Goal: Task Accomplishment & Management: Use online tool/utility

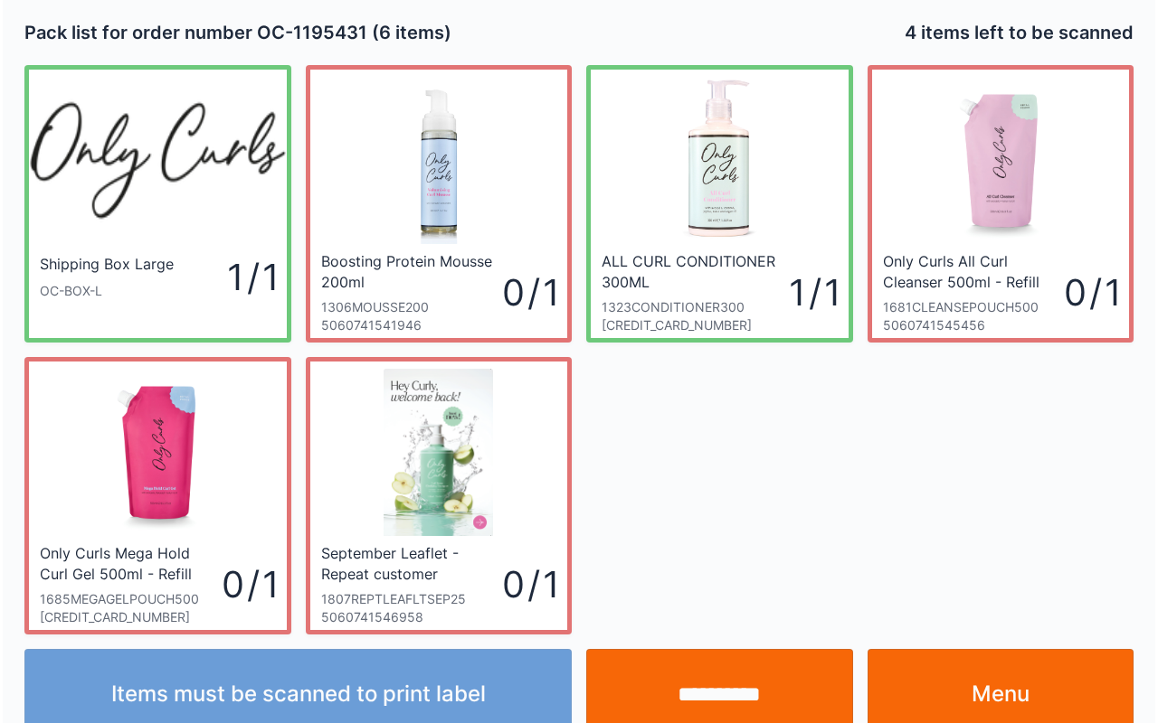
scroll to position [33, 0]
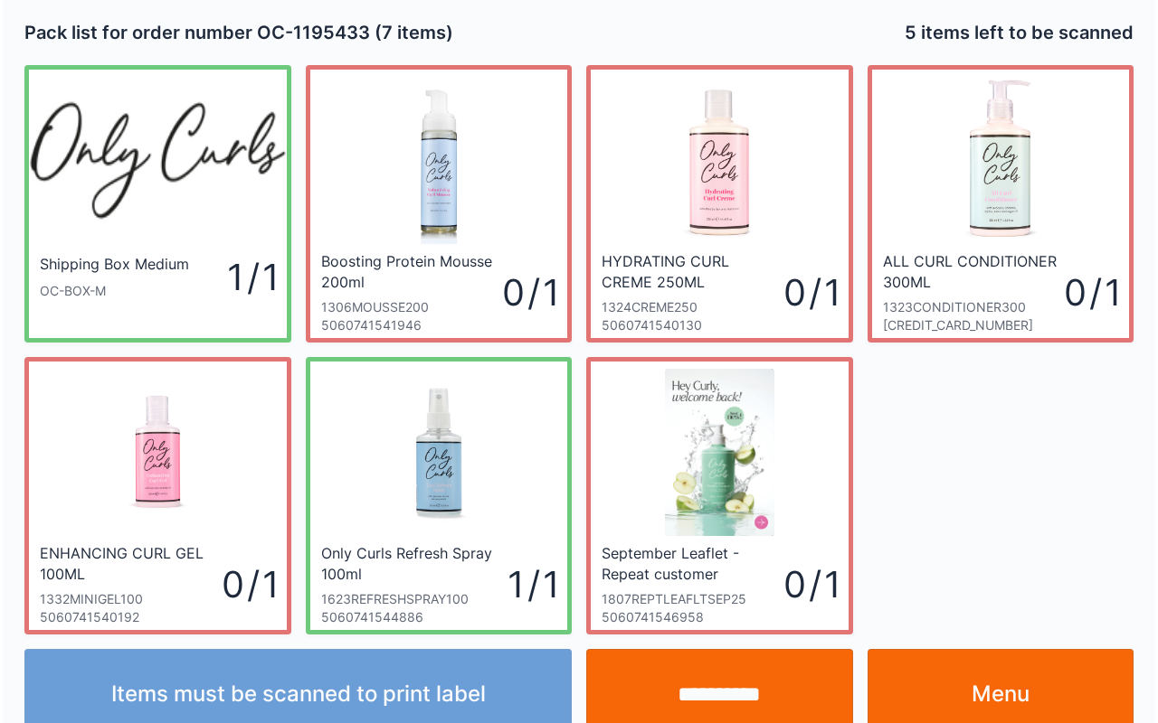
scroll to position [33, 0]
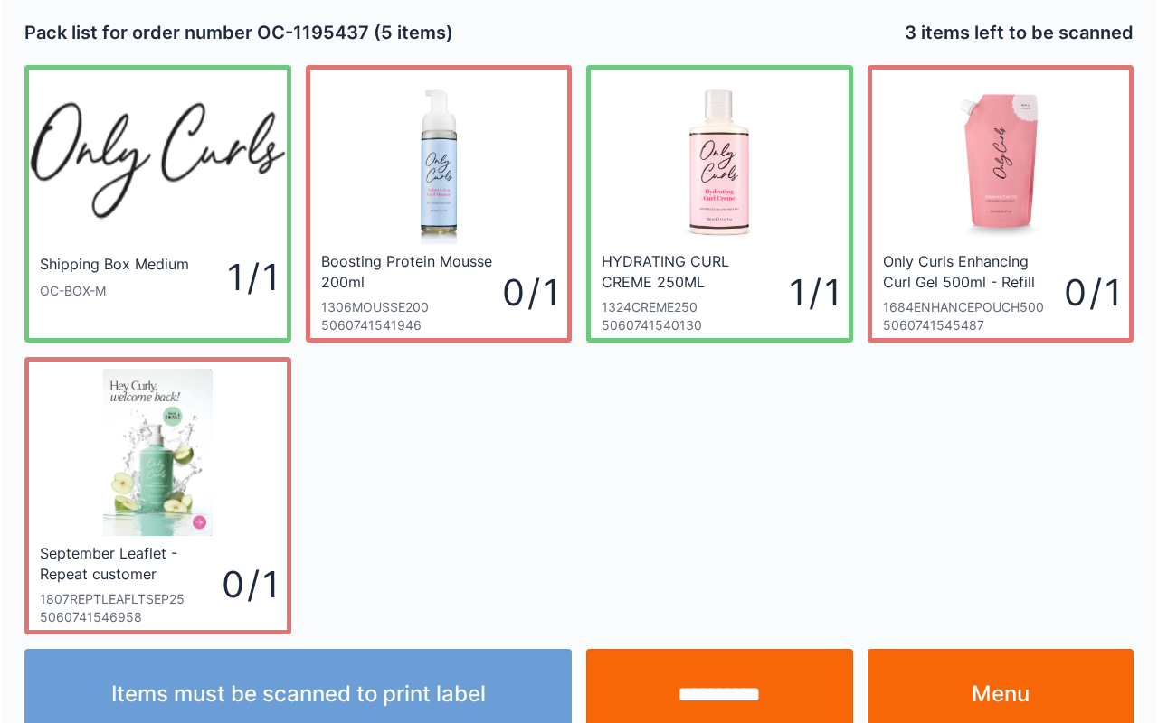
scroll to position [33, 0]
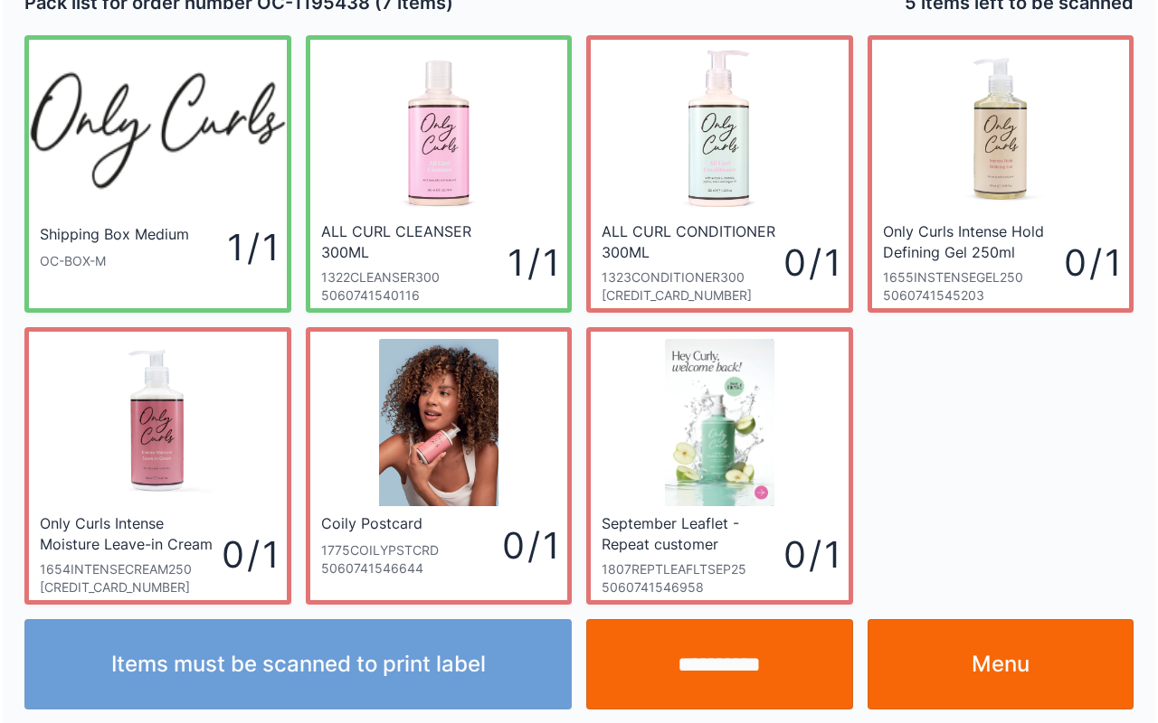
scroll to position [33, 0]
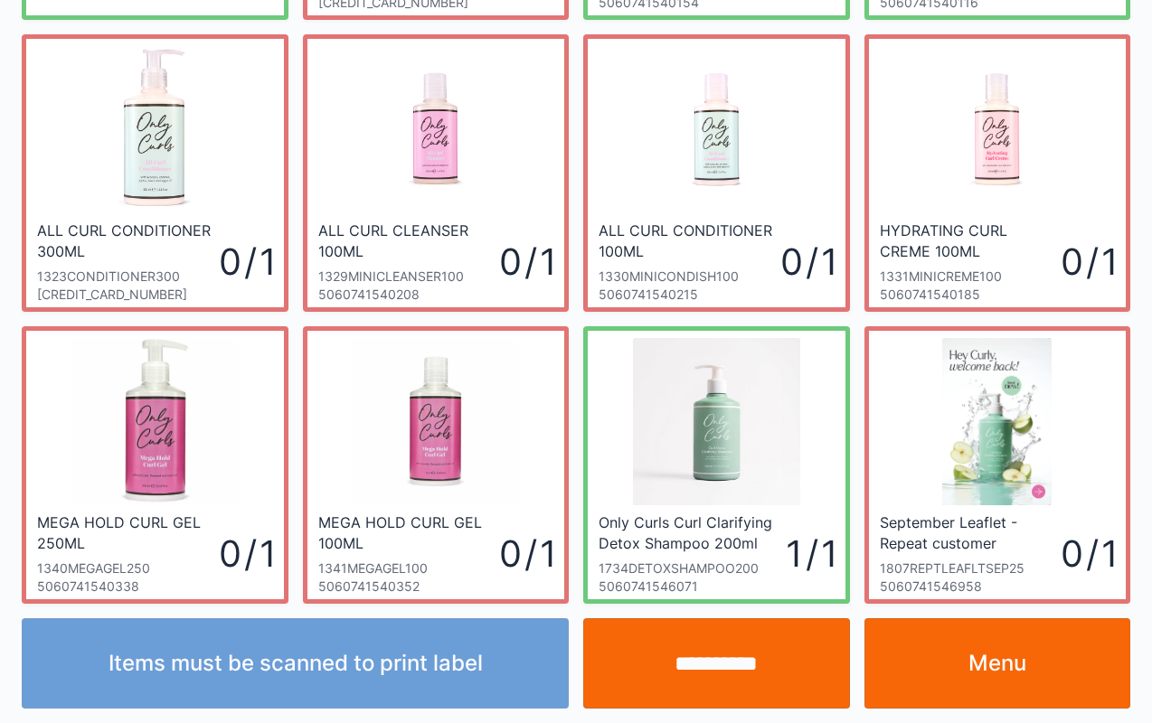
scroll to position [325, 0]
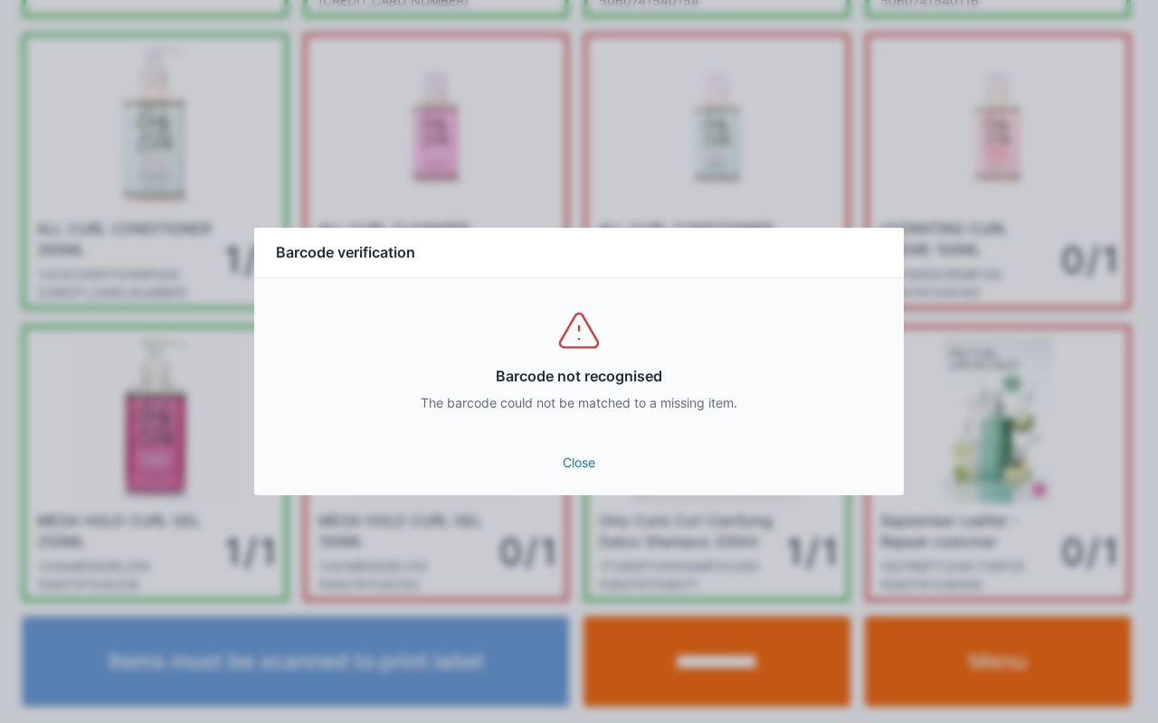
click at [611, 450] on link "Close" at bounding box center [579, 463] width 620 height 33
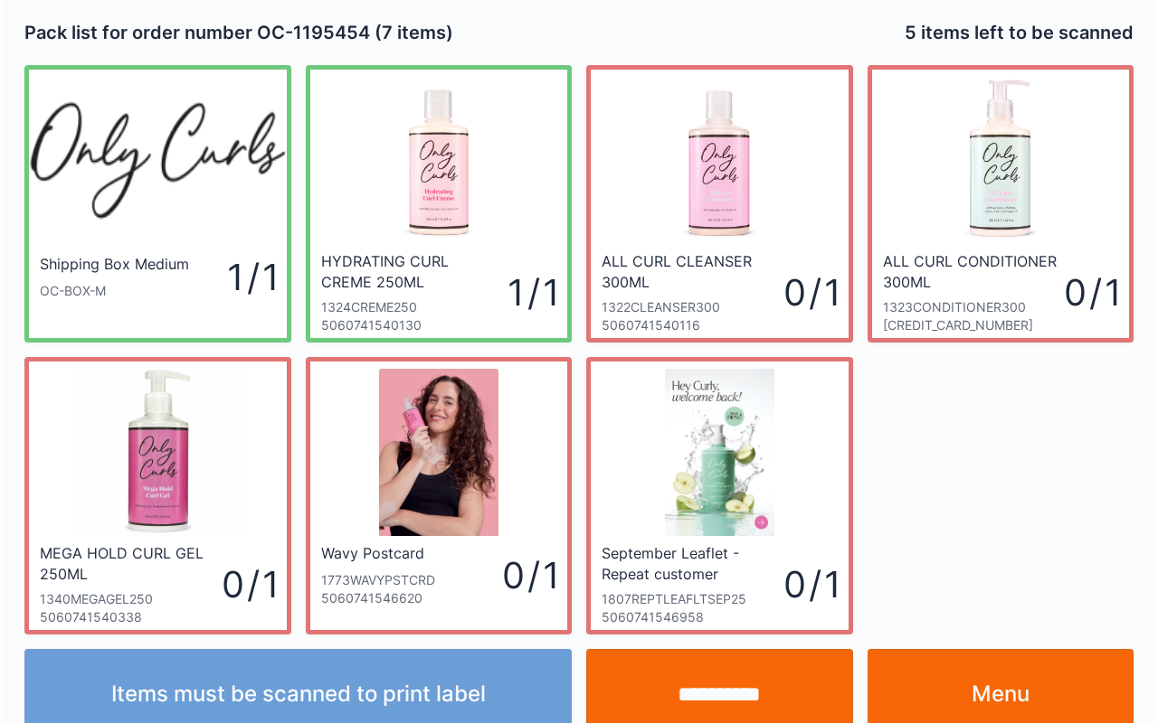
scroll to position [33, 0]
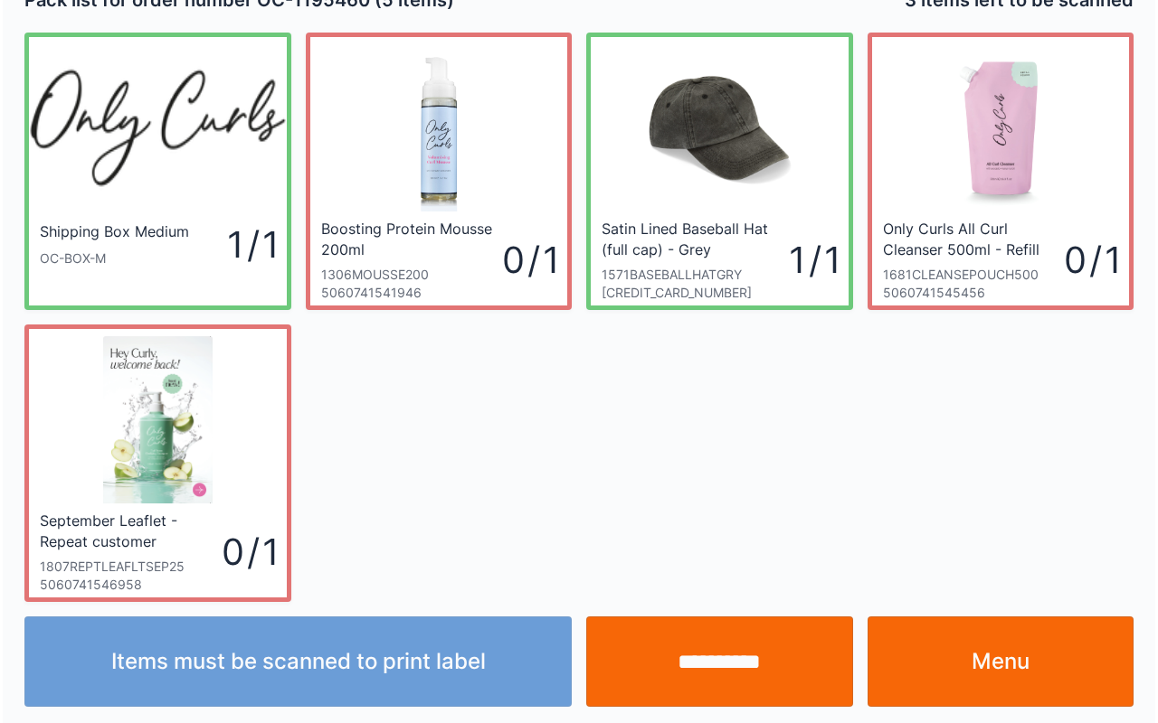
scroll to position [33, 0]
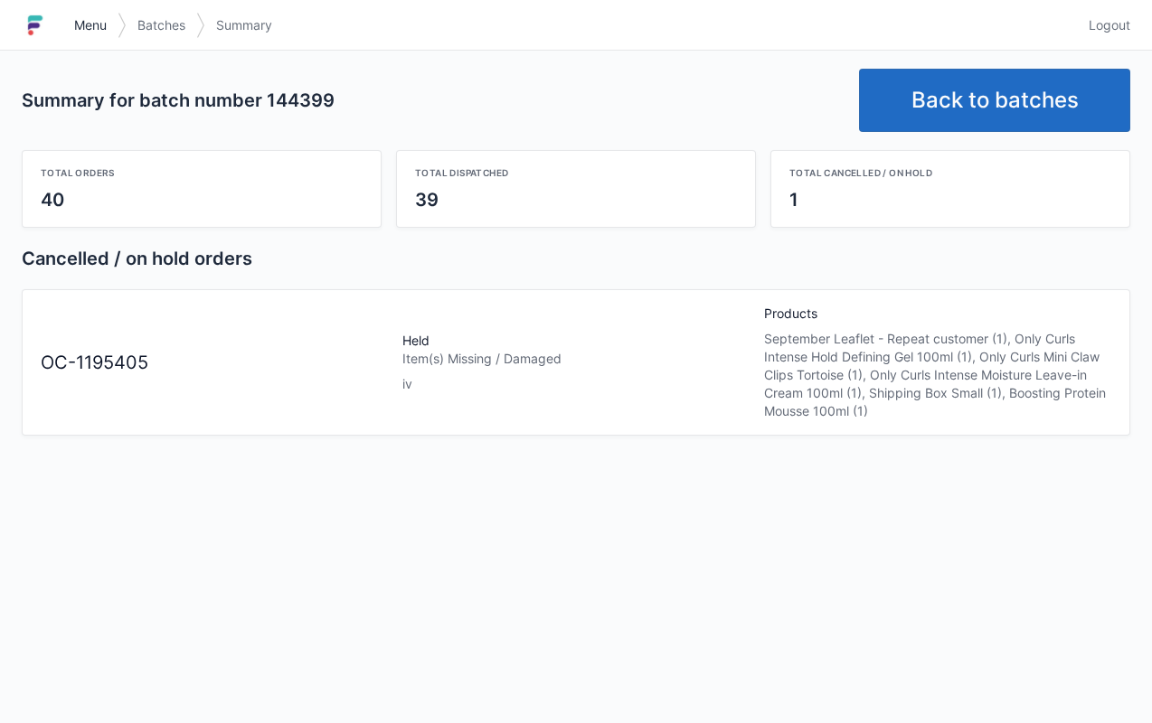
click at [78, 16] on span "Menu" at bounding box center [90, 25] width 33 height 18
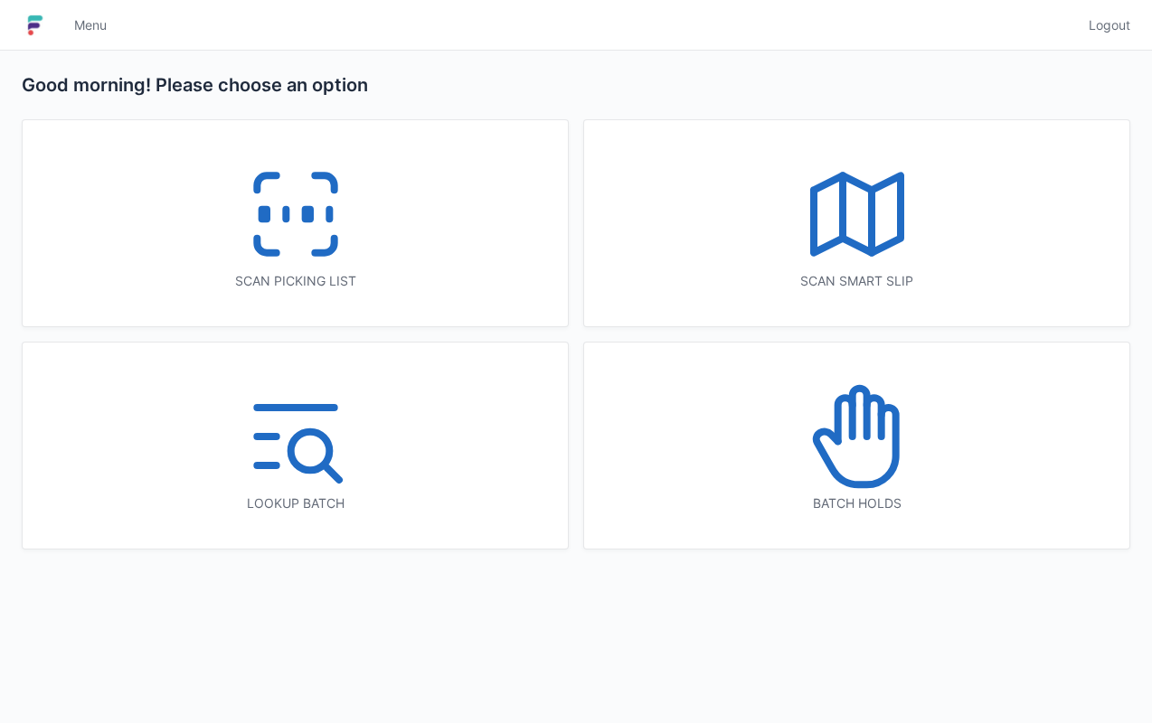
click at [866, 404] on icon at bounding box center [873, 417] width 14 height 39
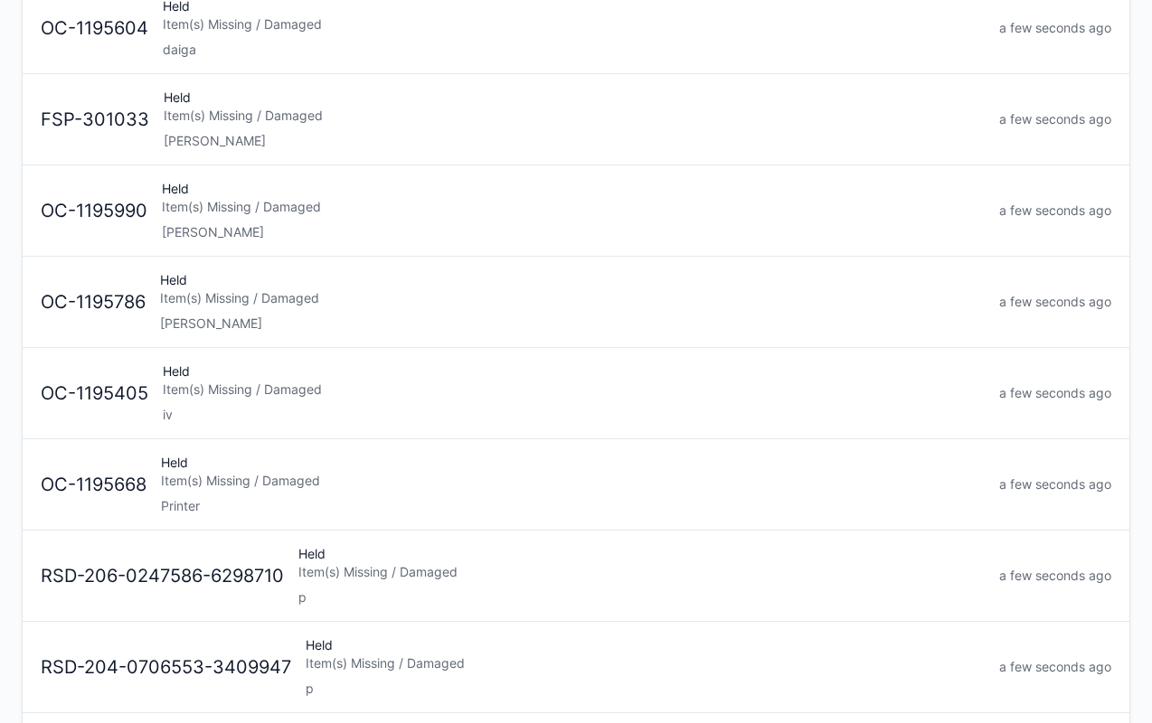
scroll to position [222, 0]
click at [496, 391] on div "Item(s) Missing / Damaged" at bounding box center [574, 389] width 822 height 18
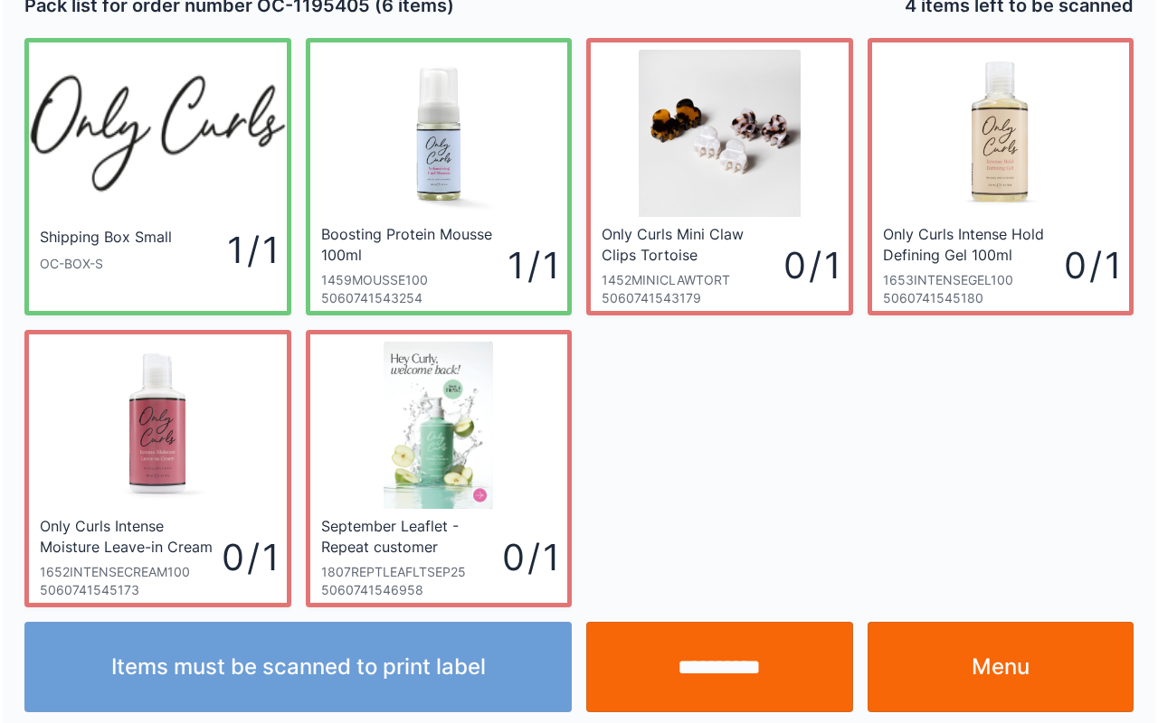
scroll to position [33, 0]
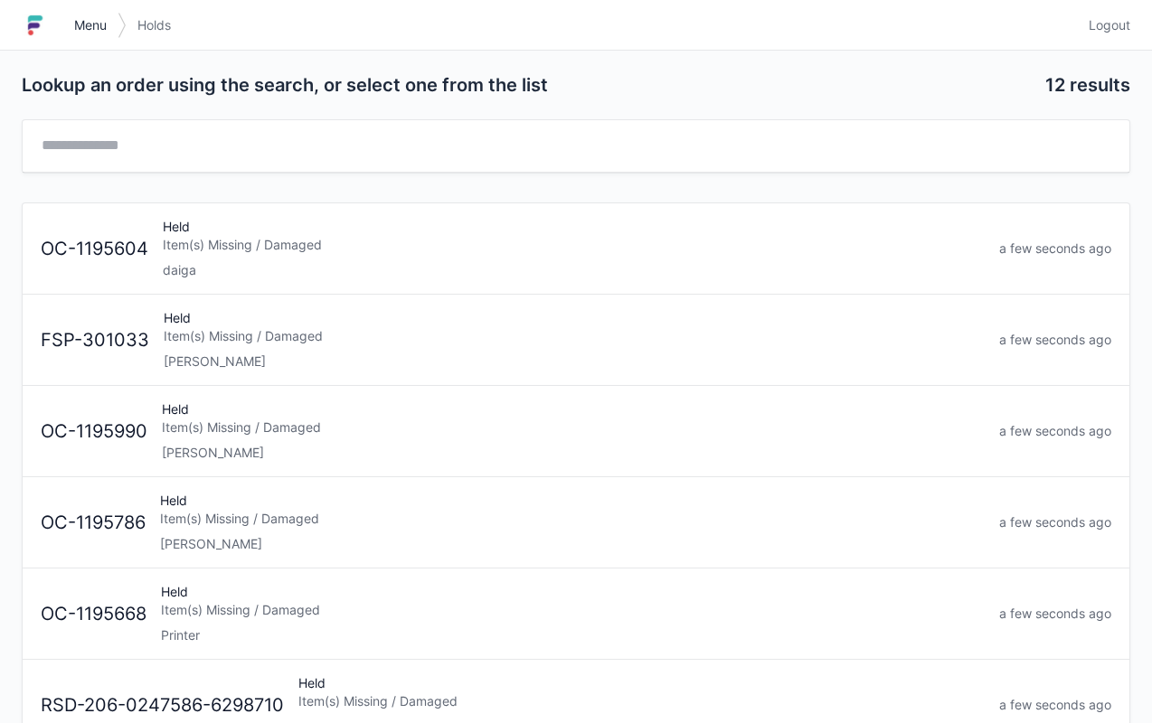
click at [96, 19] on span "Menu" at bounding box center [90, 25] width 33 height 18
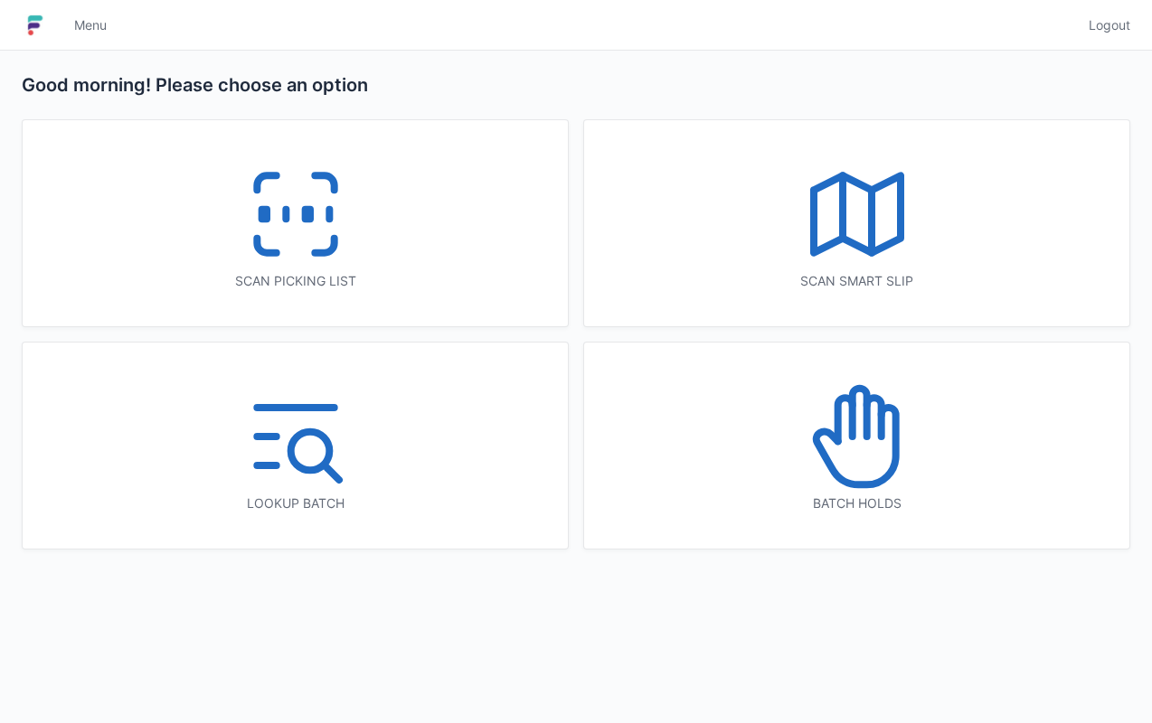
click at [305, 210] on rect at bounding box center [307, 215] width 5 height 10
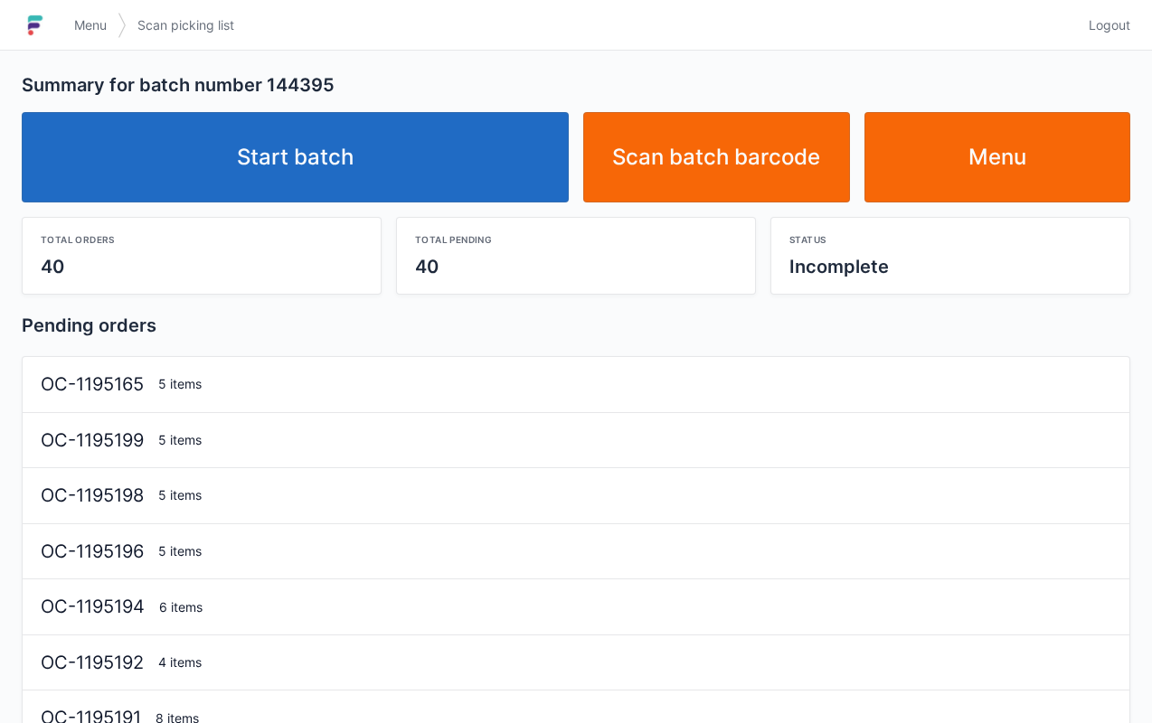
click at [382, 146] on link "Start batch" at bounding box center [295, 157] width 547 height 90
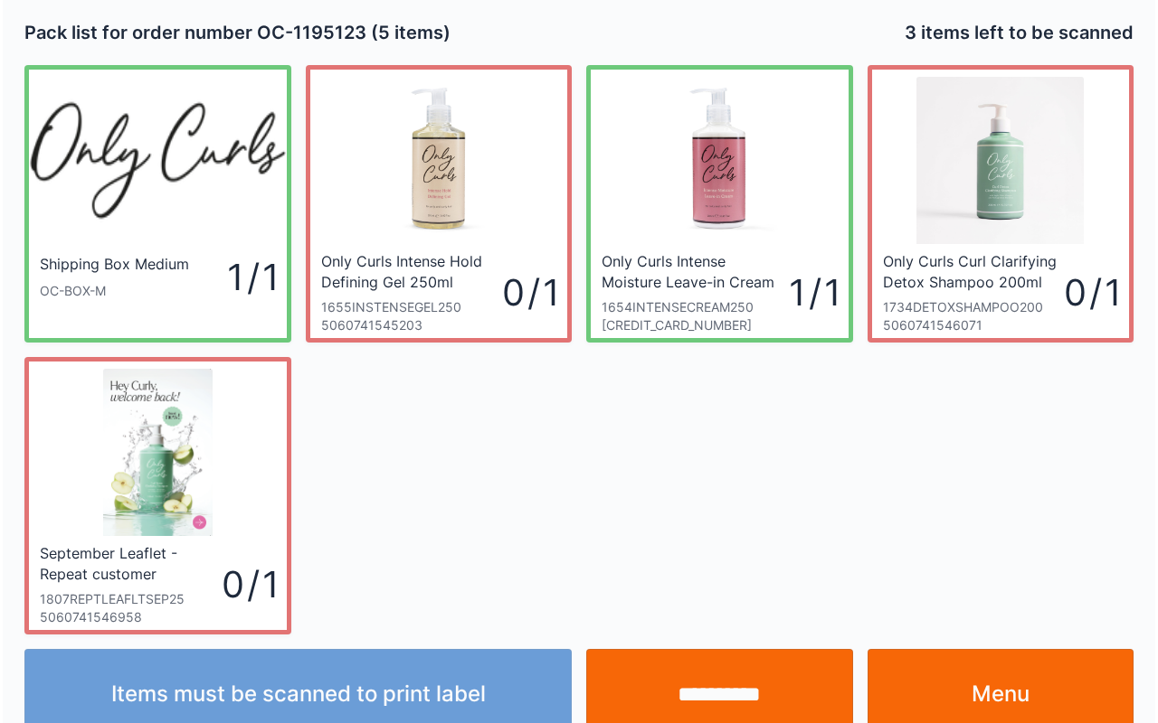
scroll to position [33, 0]
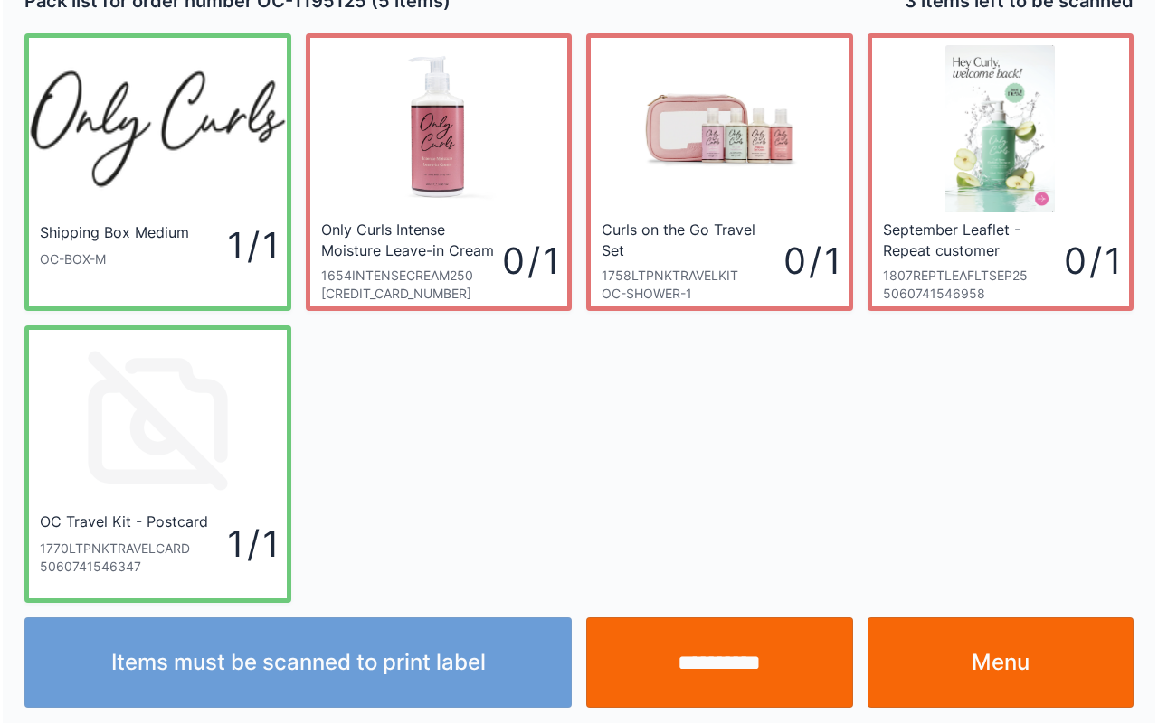
scroll to position [33, 0]
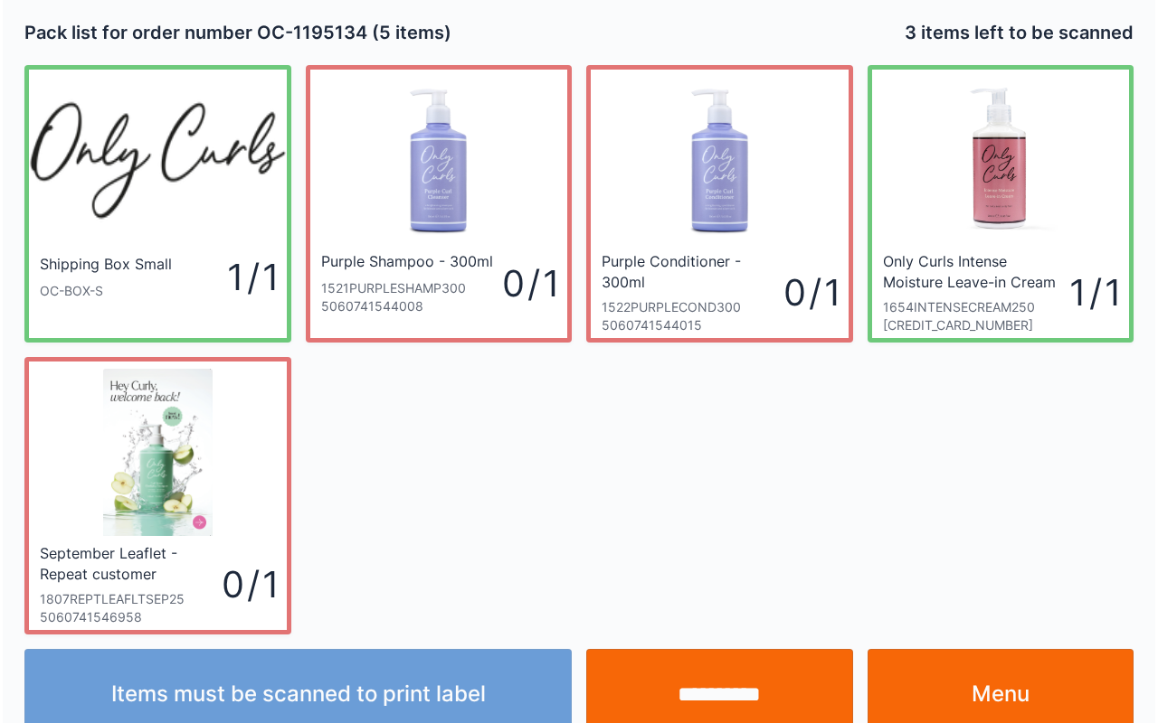
scroll to position [33, 0]
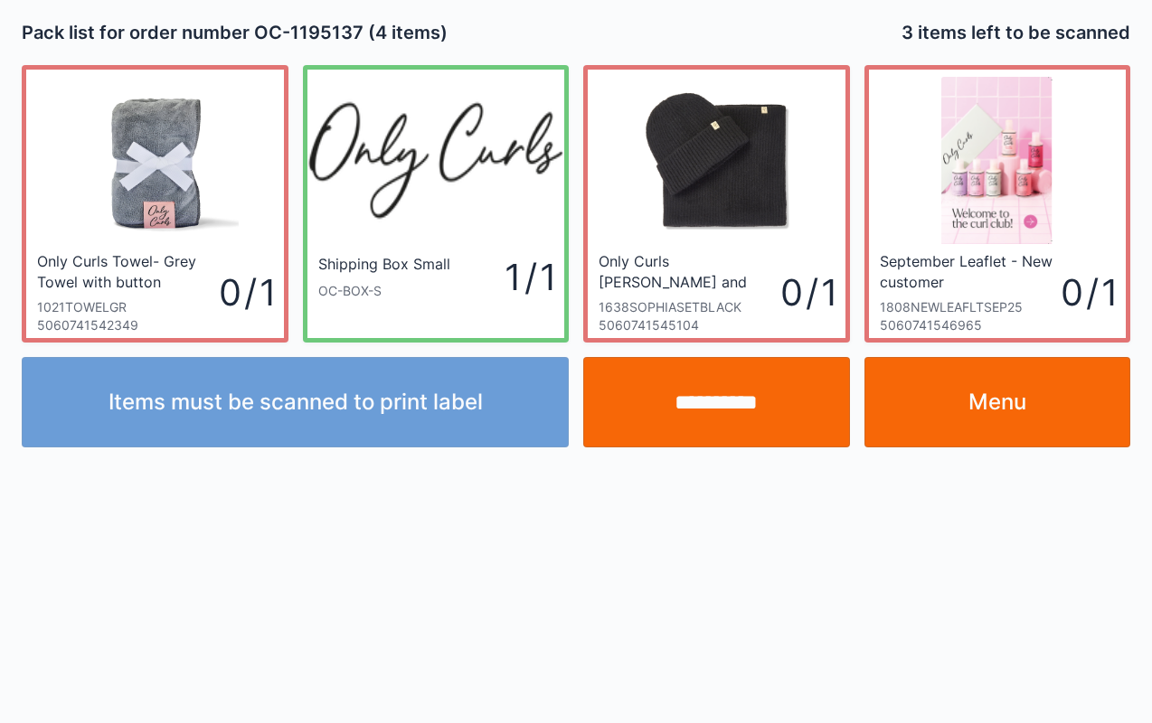
click at [1029, 395] on link "Menu" at bounding box center [998, 402] width 267 height 90
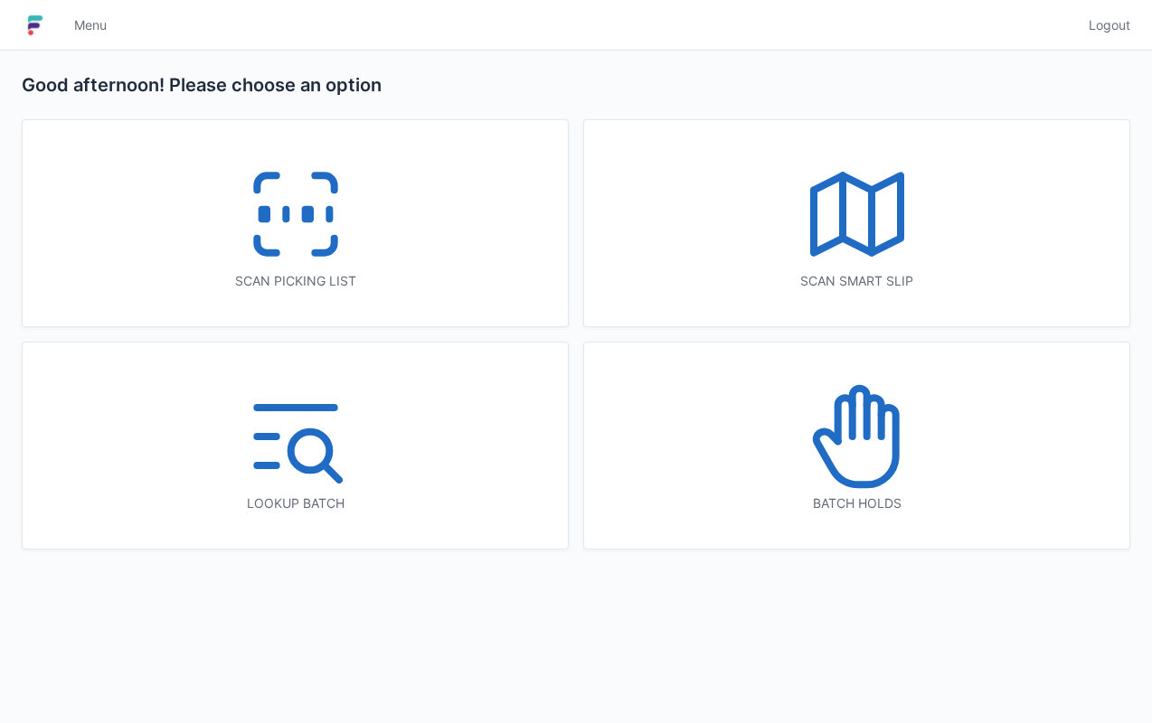
click at [298, 208] on icon at bounding box center [296, 214] width 116 height 116
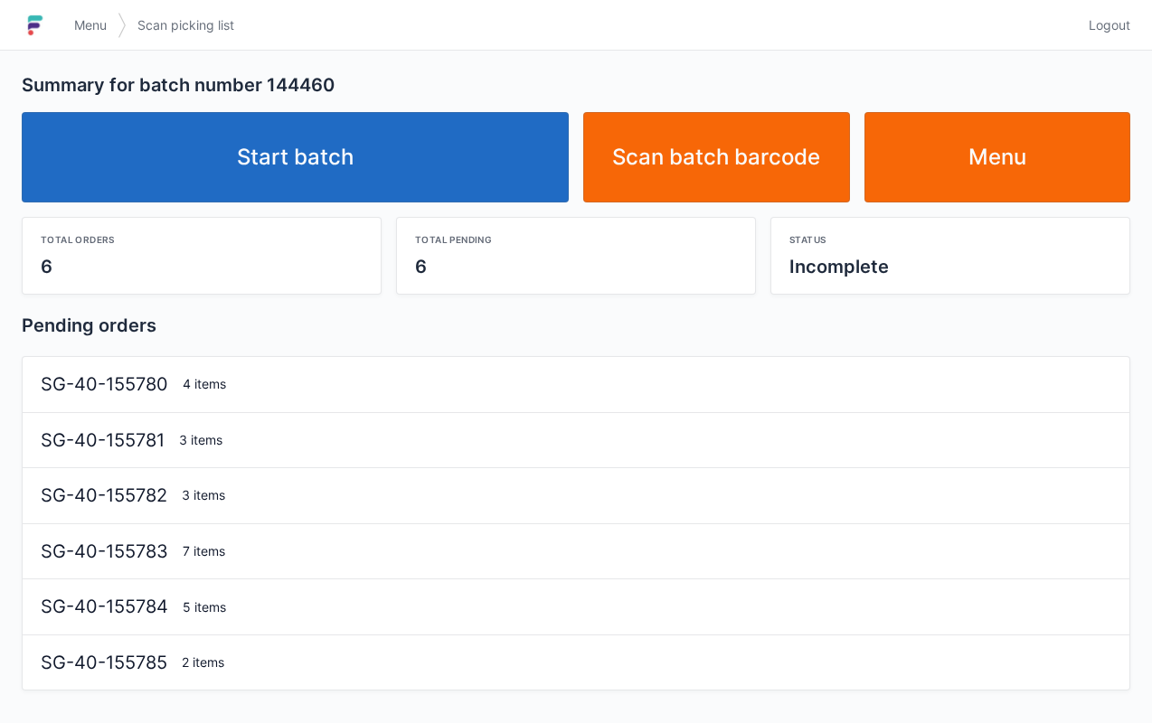
click at [344, 119] on link "Start batch" at bounding box center [295, 157] width 547 height 90
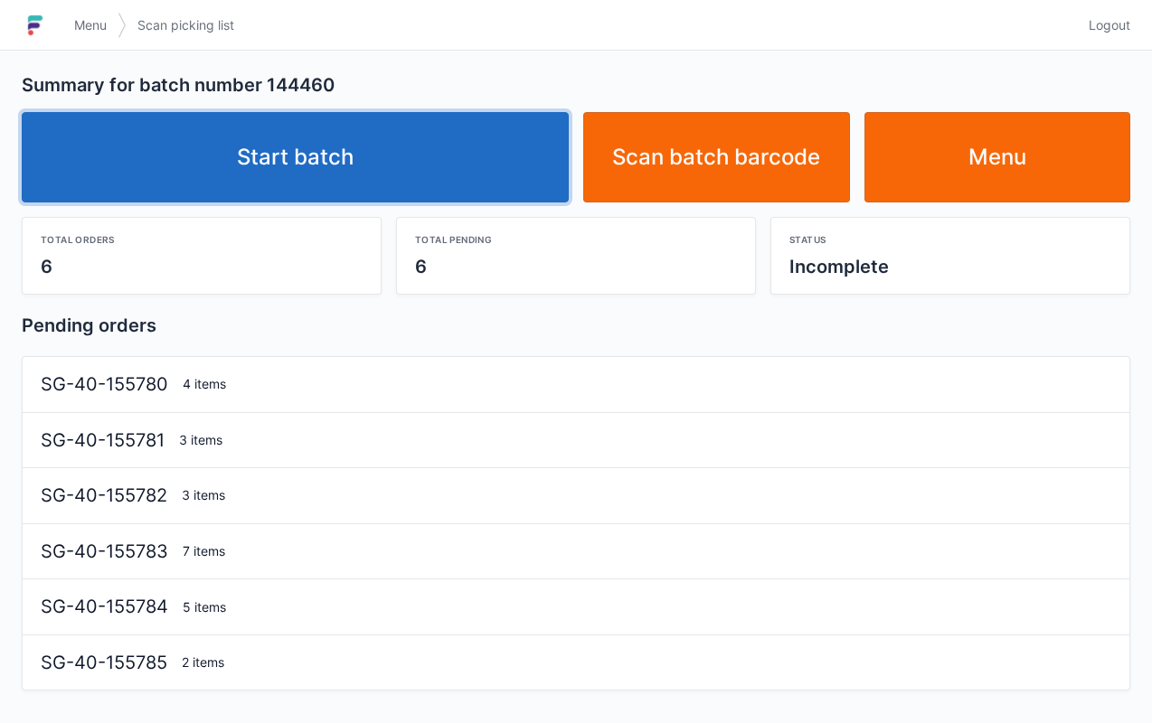
click at [367, 137] on link "Start batch" at bounding box center [295, 157] width 547 height 90
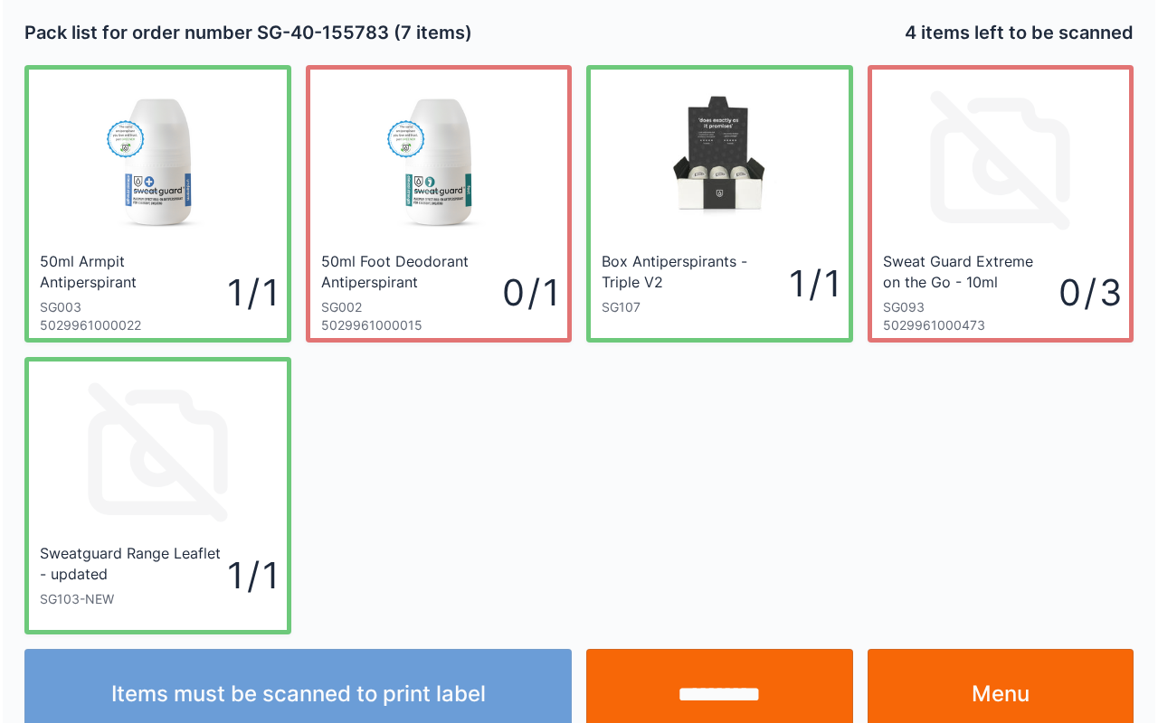
scroll to position [33, 0]
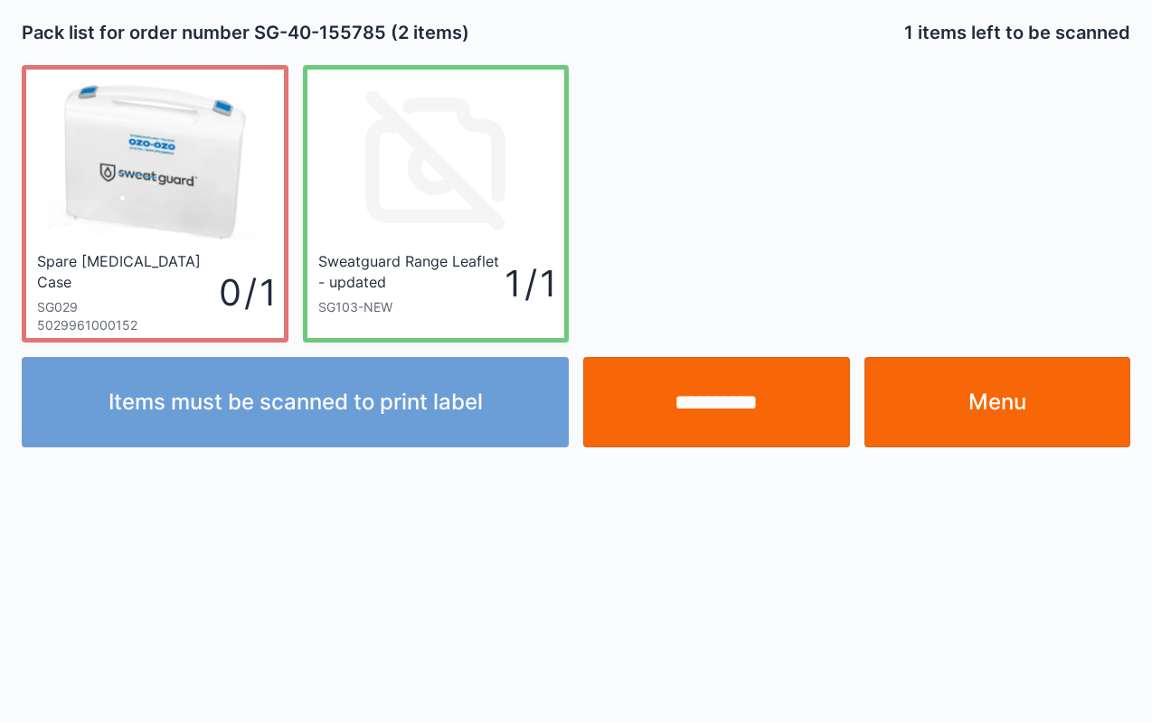
click at [750, 414] on input "**********" at bounding box center [716, 402] width 267 height 90
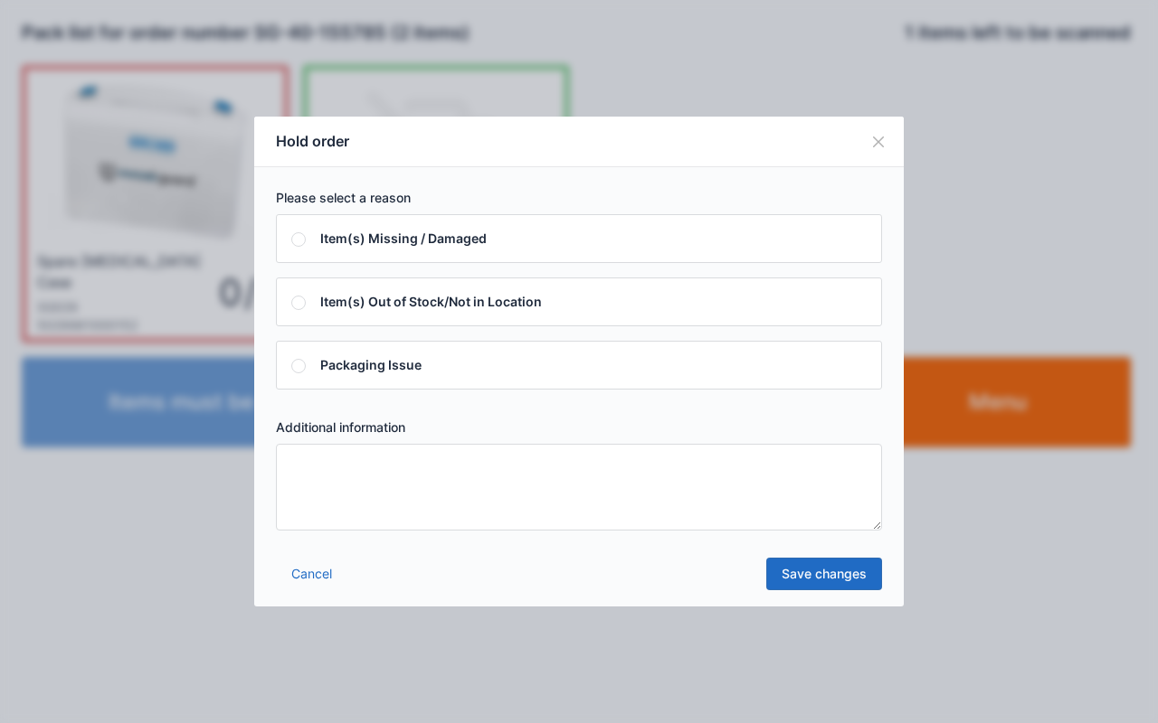
click at [648, 506] on textarea at bounding box center [579, 487] width 606 height 87
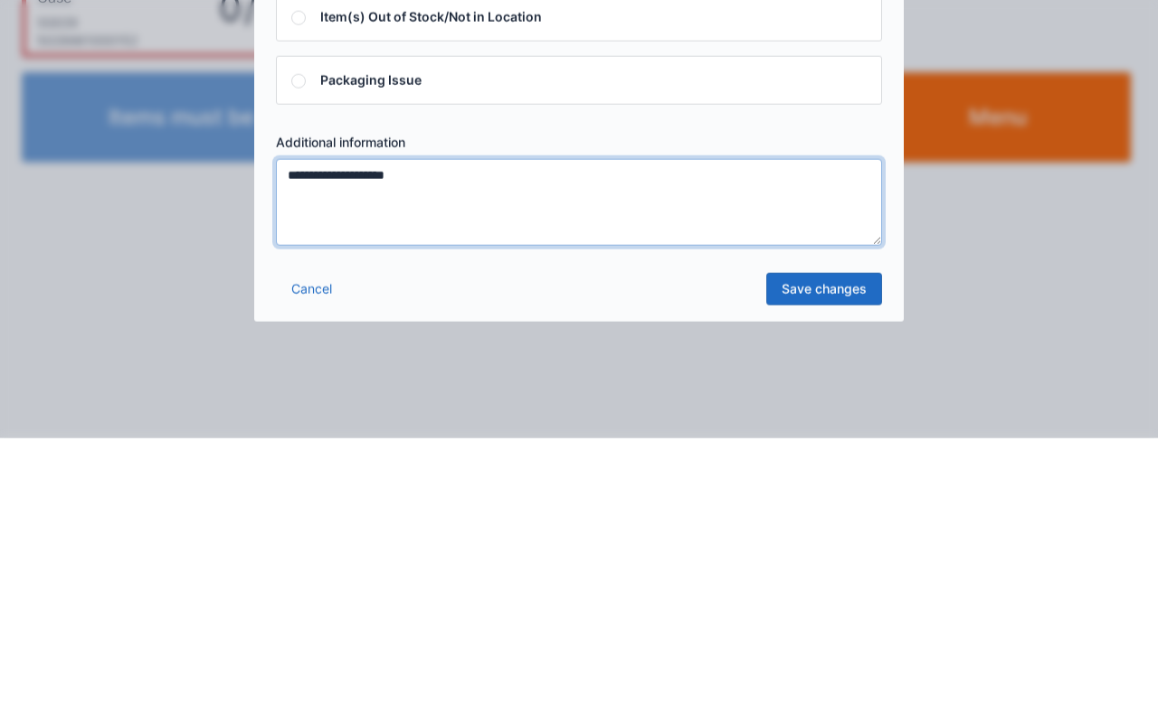
type textarea "**********"
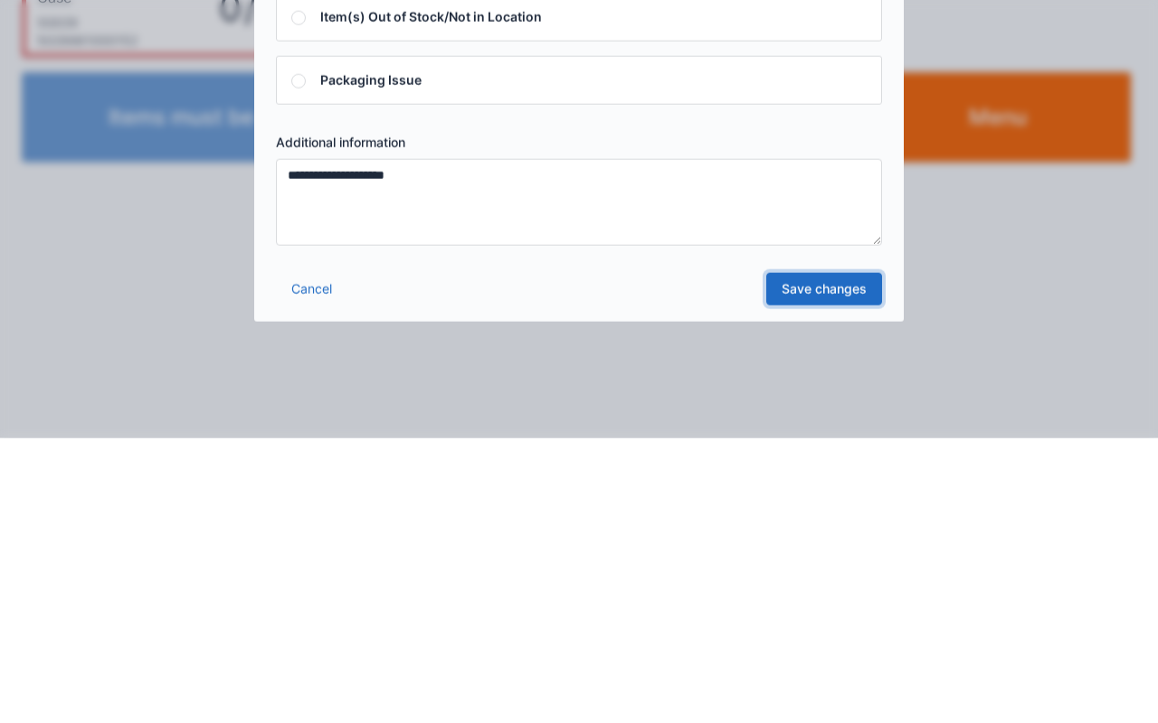
click at [852, 559] on link "Save changes" at bounding box center [824, 574] width 116 height 33
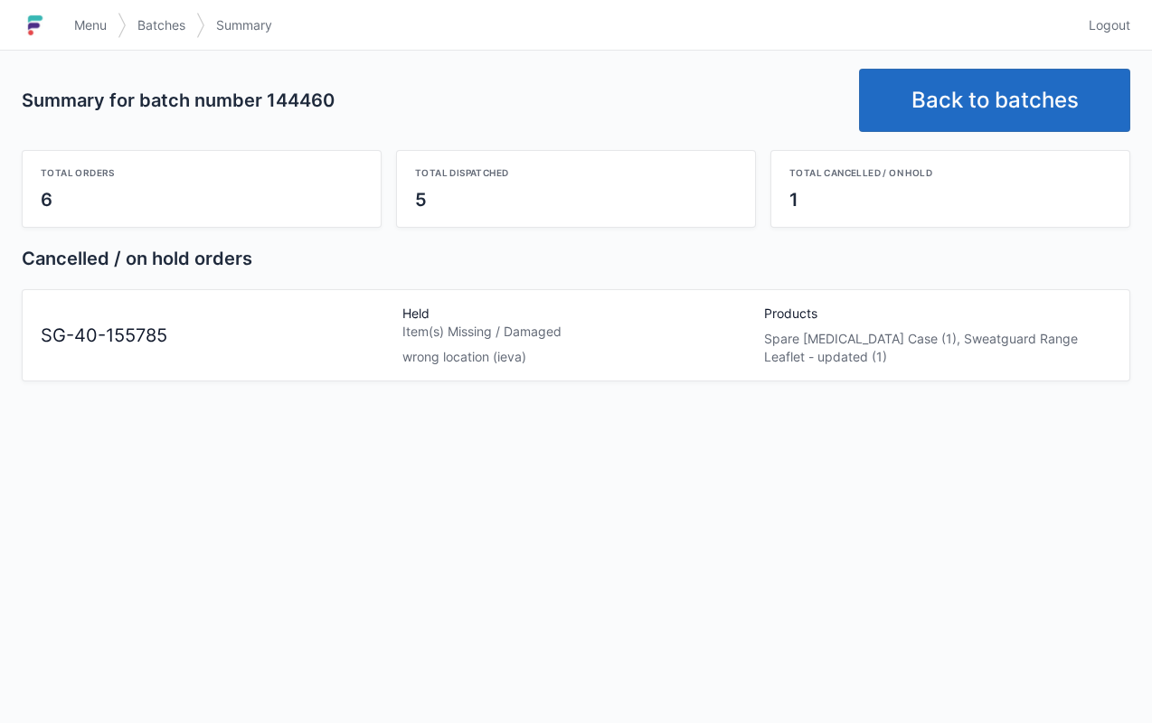
click at [93, 34] on link "Menu" at bounding box center [90, 25] width 54 height 33
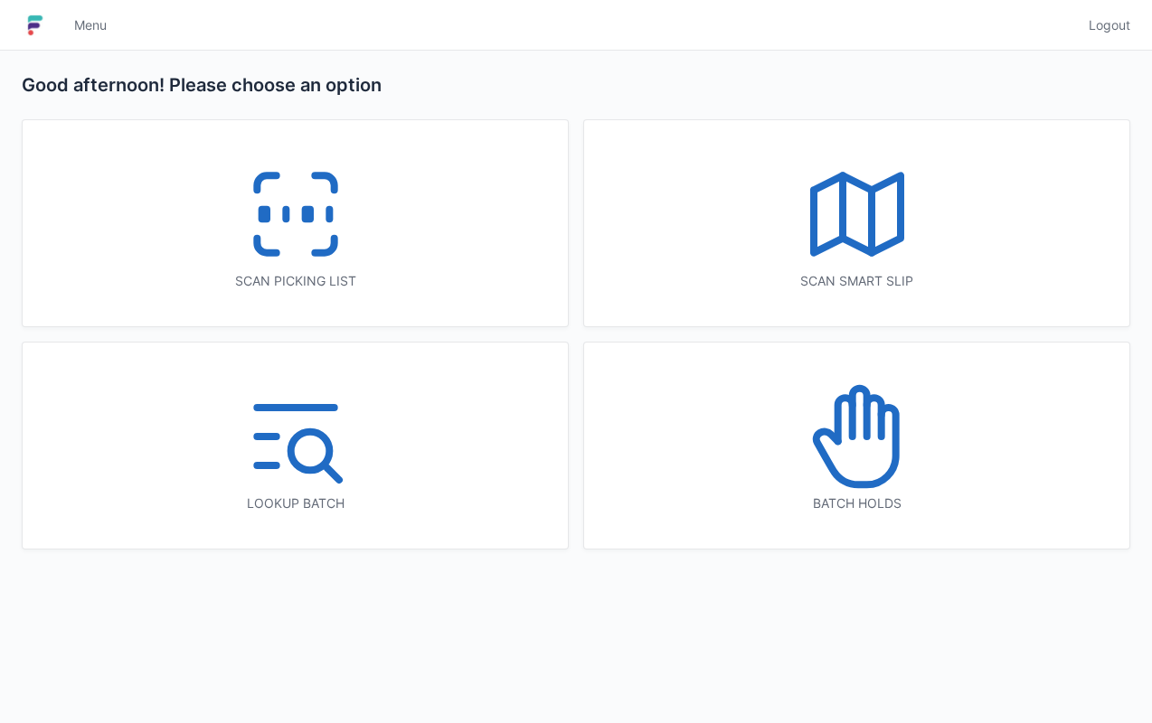
click at [861, 450] on icon at bounding box center [857, 437] width 116 height 116
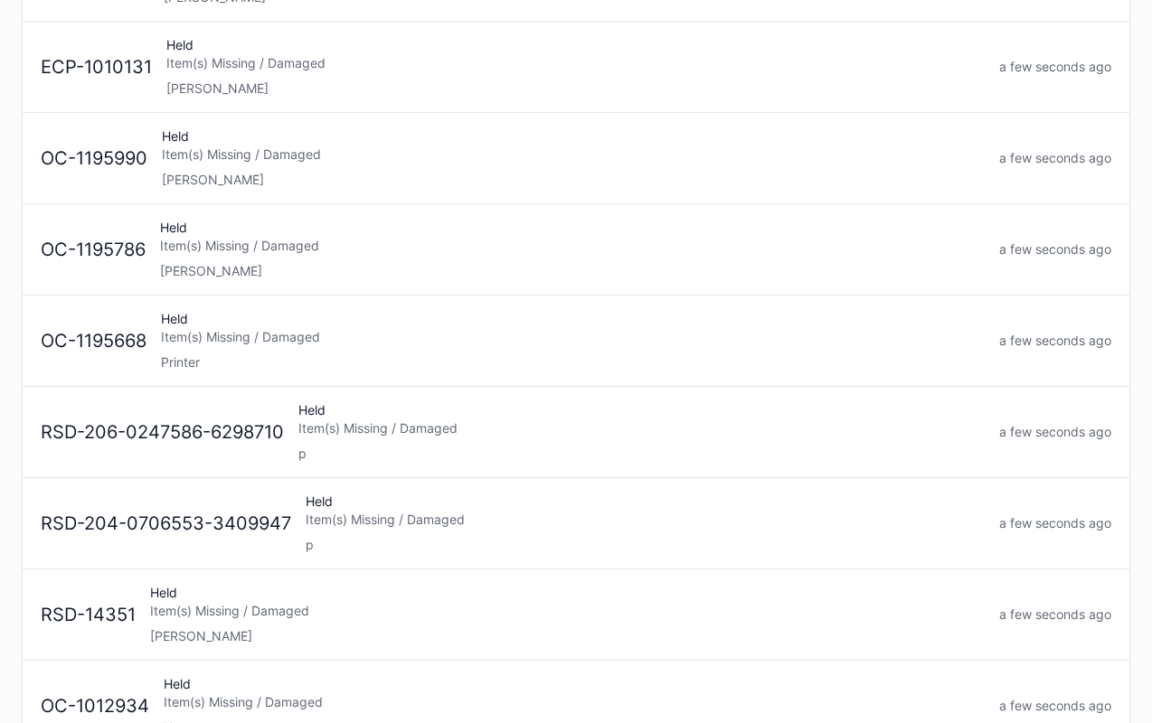
scroll to position [366, 0]
click at [401, 327] on div "Item(s) Missing / Damaged" at bounding box center [573, 335] width 824 height 18
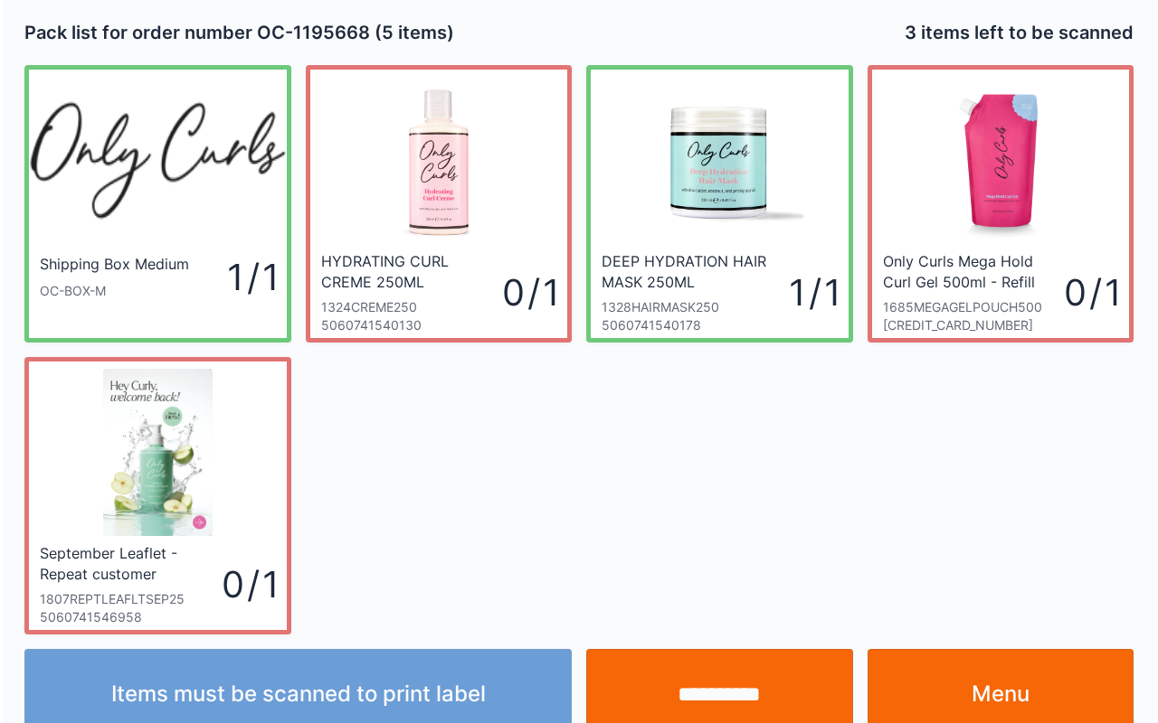
scroll to position [33, 0]
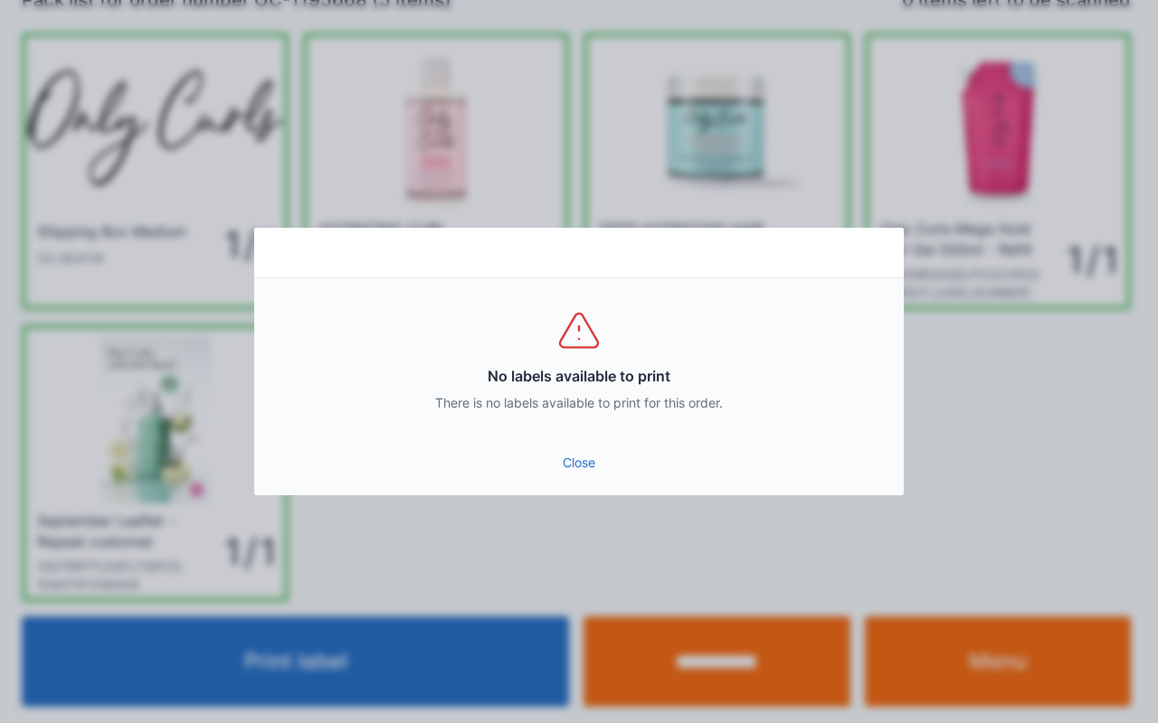
click at [591, 448] on link "Close" at bounding box center [579, 463] width 620 height 33
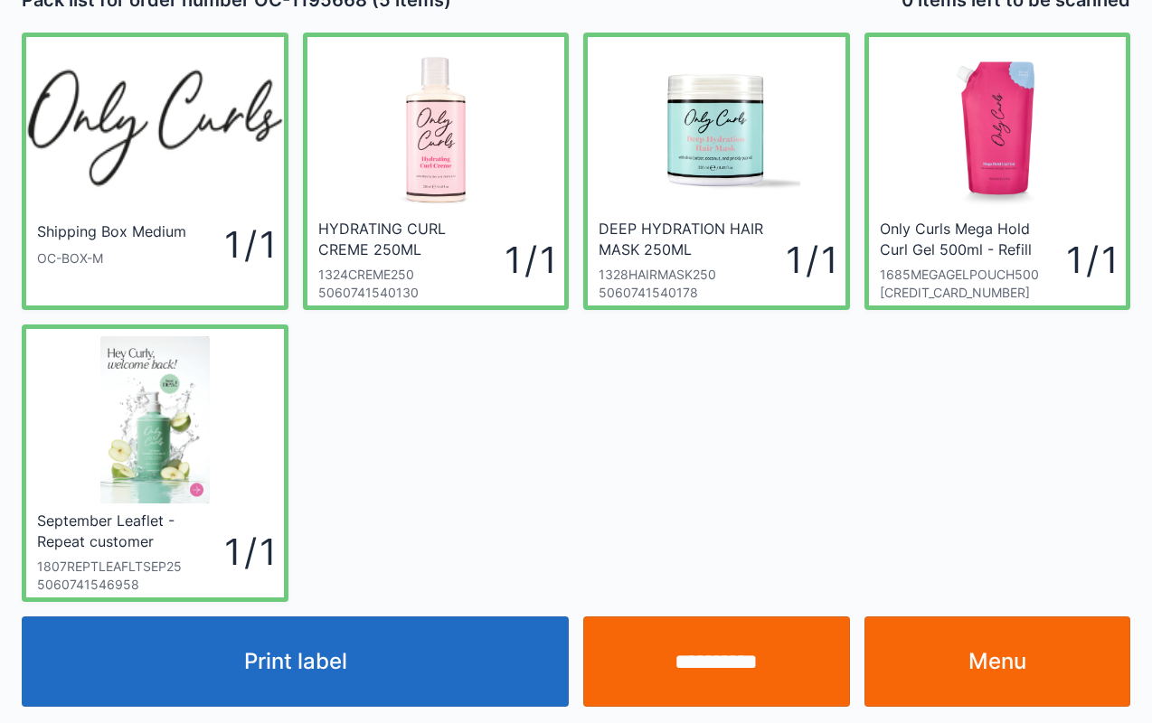
click at [692, 668] on input "**********" at bounding box center [716, 662] width 267 height 90
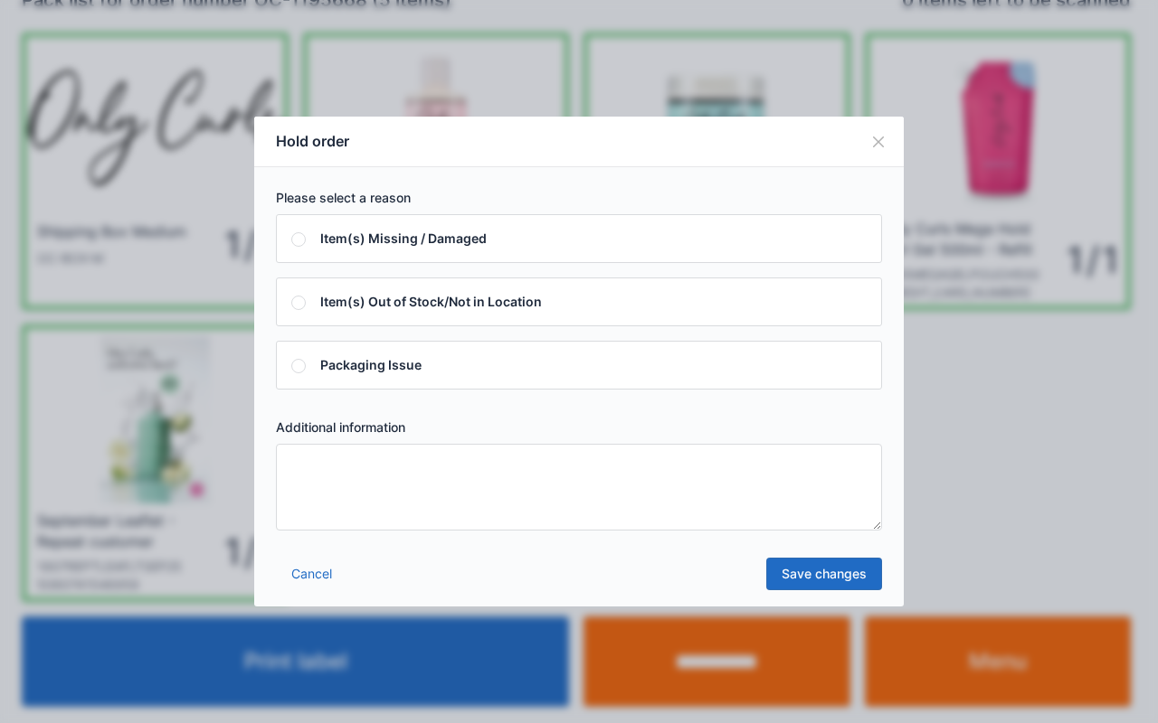
click at [733, 485] on textarea at bounding box center [579, 487] width 606 height 87
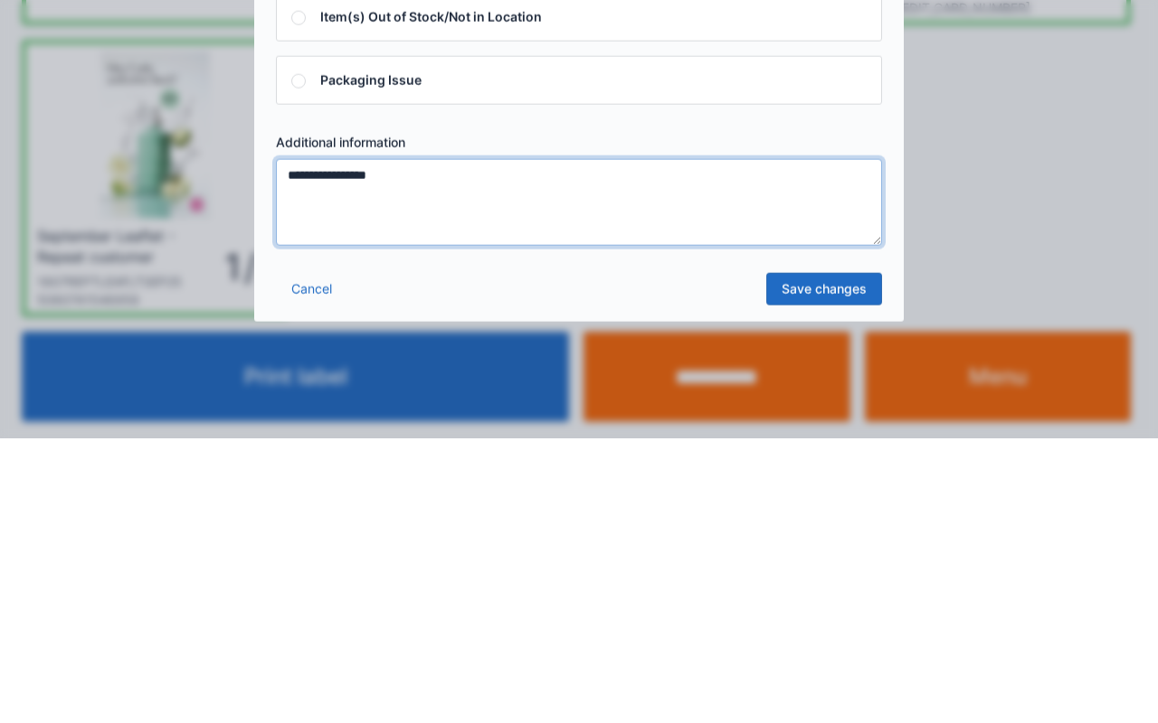
type textarea "**********"
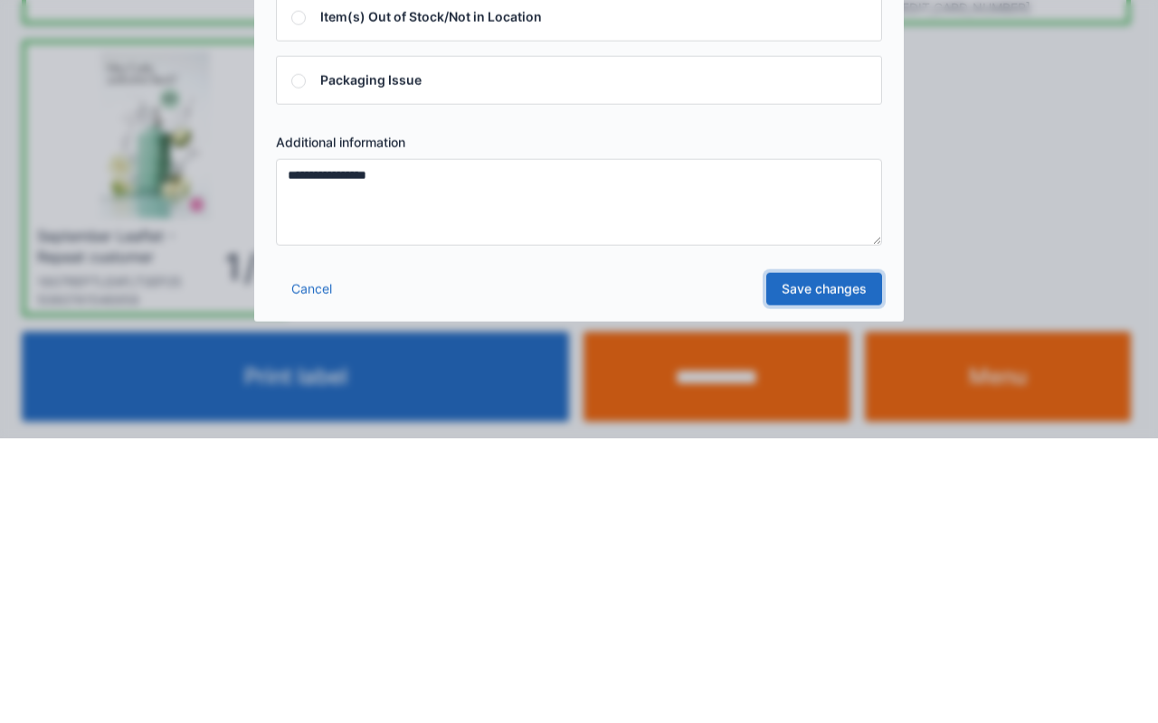
click at [821, 560] on link "Save changes" at bounding box center [824, 574] width 116 height 33
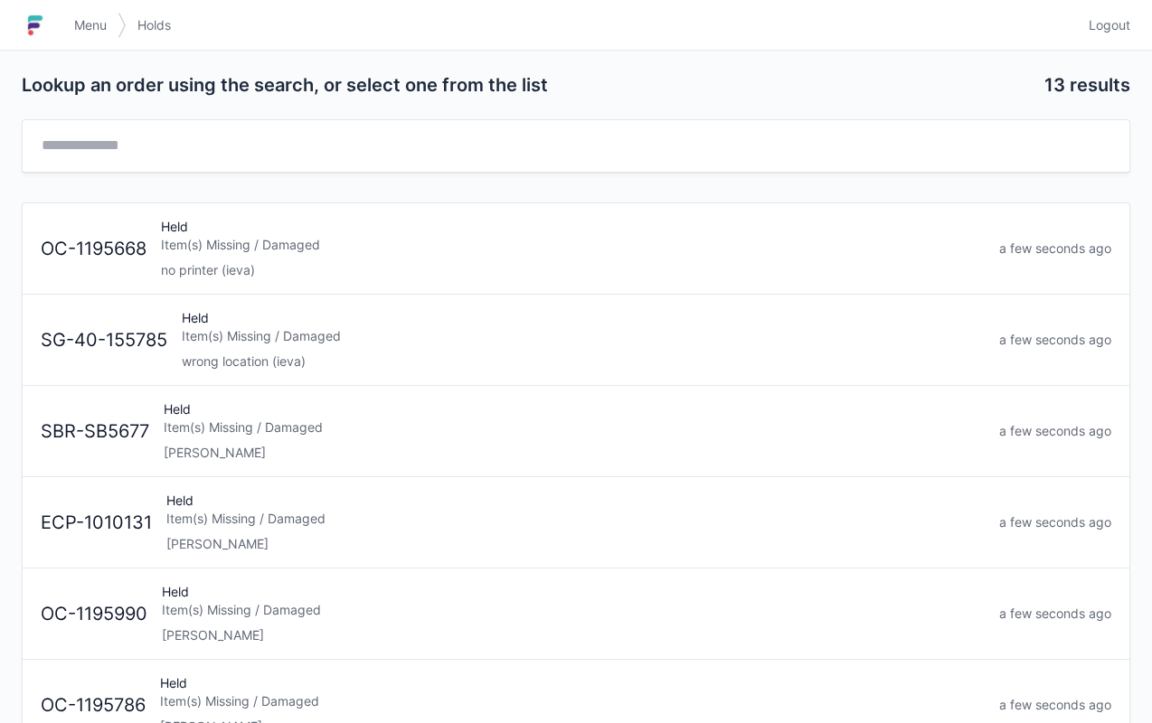
click at [102, 22] on span "Menu" at bounding box center [90, 25] width 33 height 18
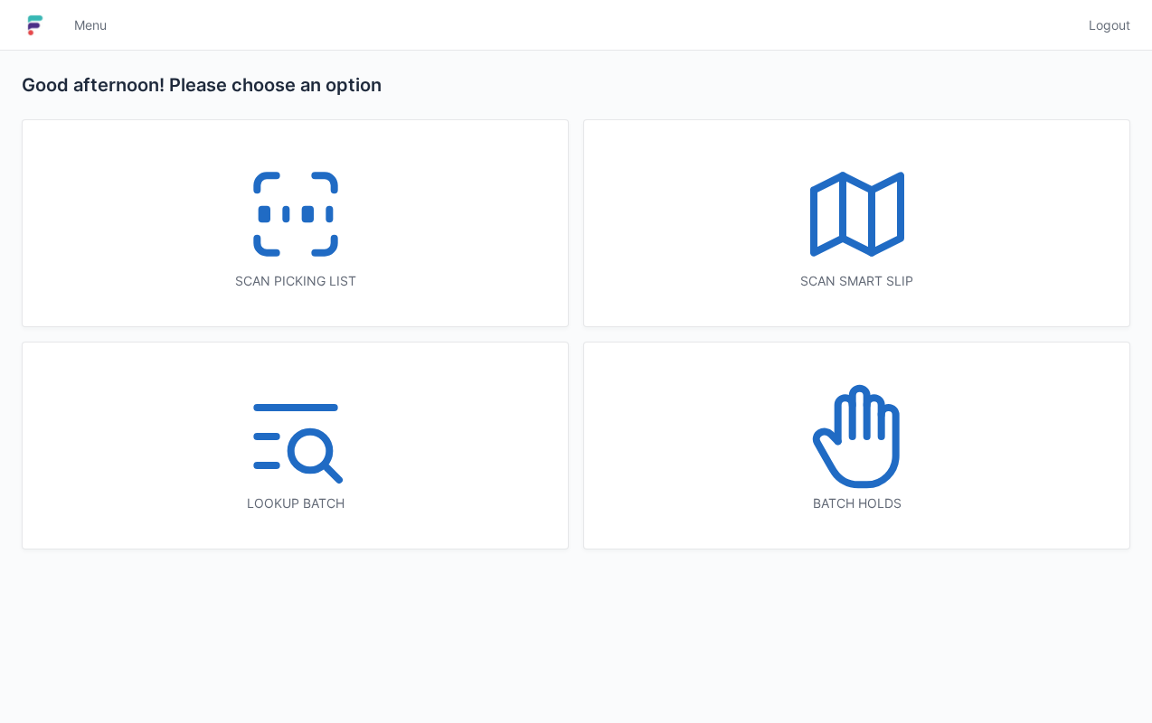
click at [289, 203] on icon at bounding box center [296, 214] width 116 height 116
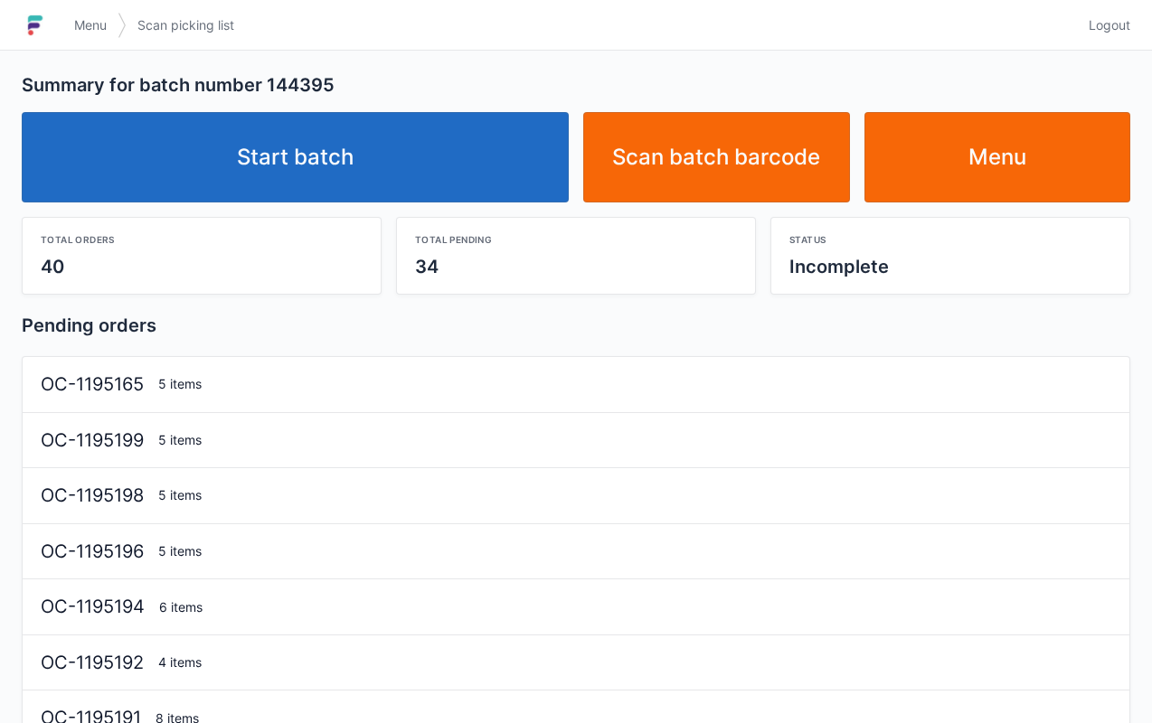
click at [317, 163] on link "Start batch" at bounding box center [295, 157] width 547 height 90
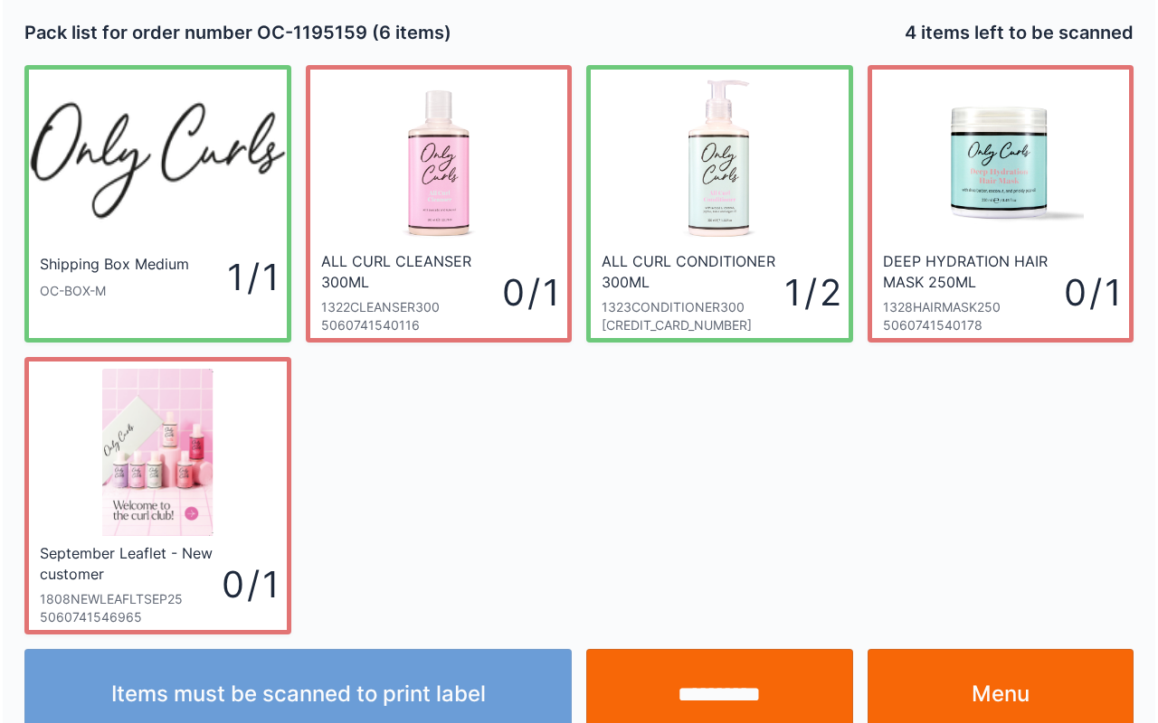
scroll to position [33, 0]
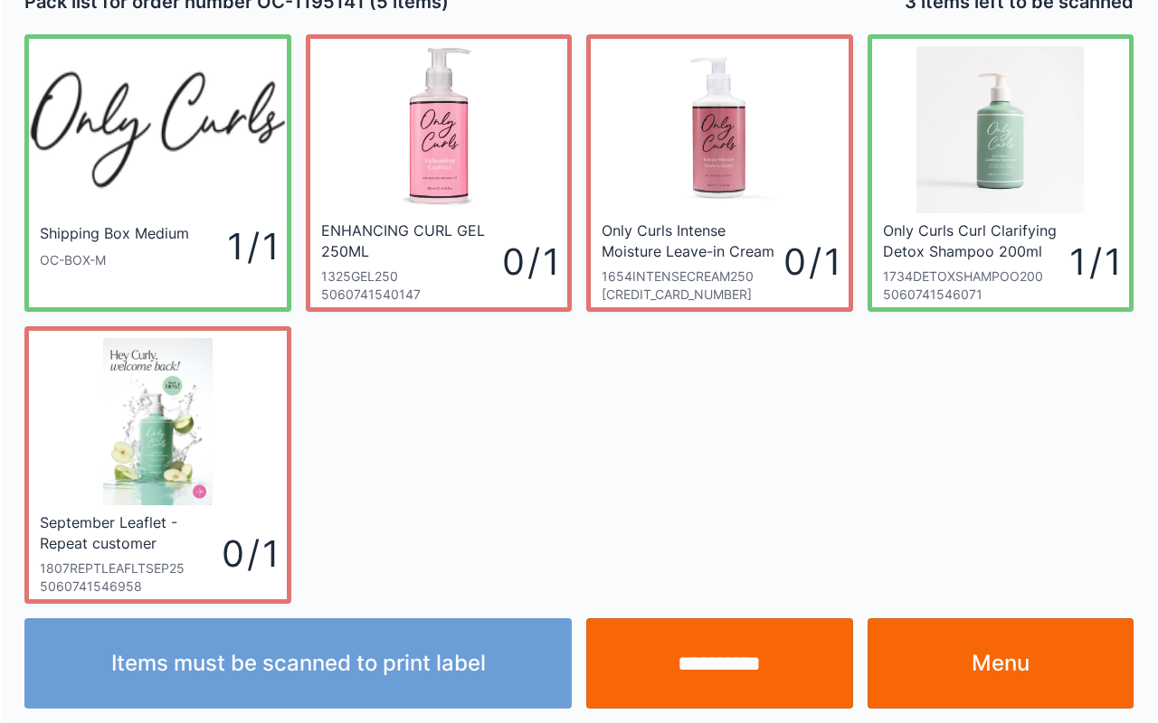
scroll to position [33, 0]
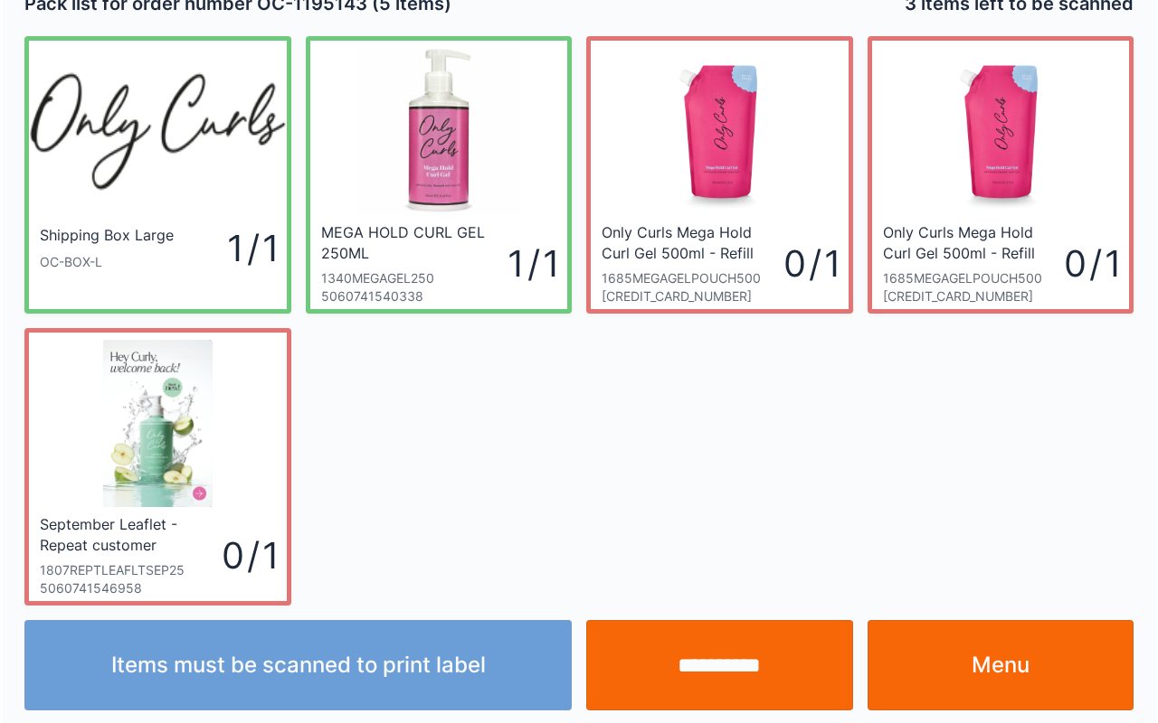
scroll to position [33, 0]
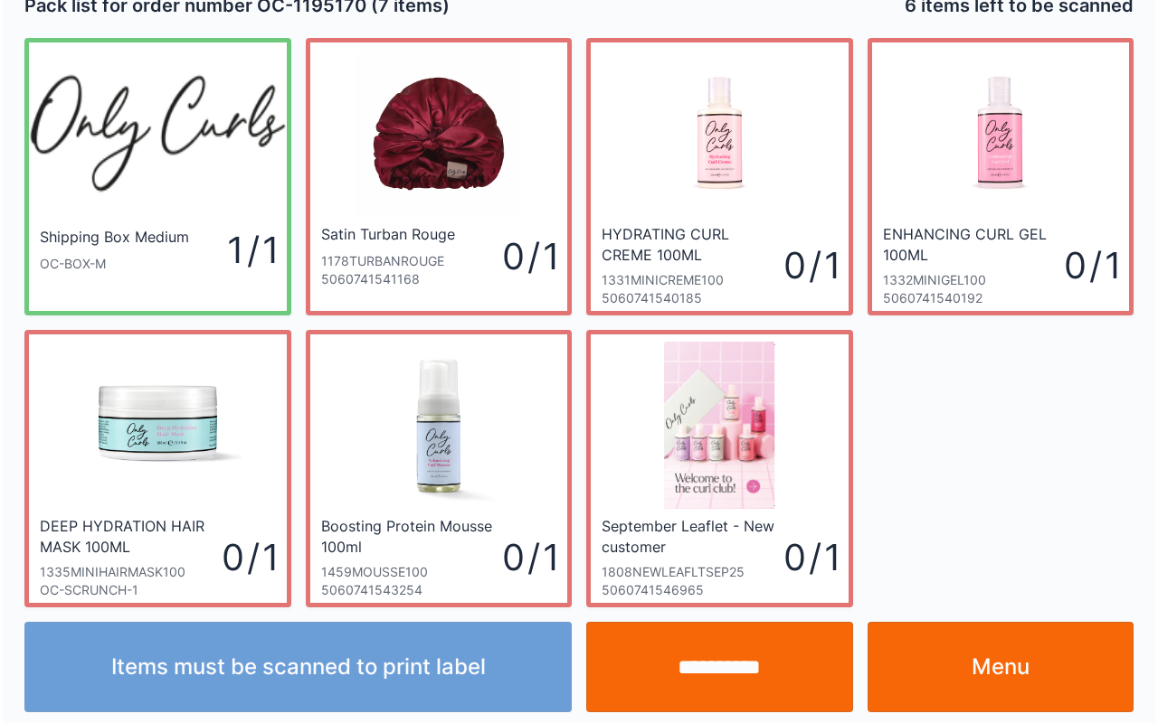
scroll to position [33, 0]
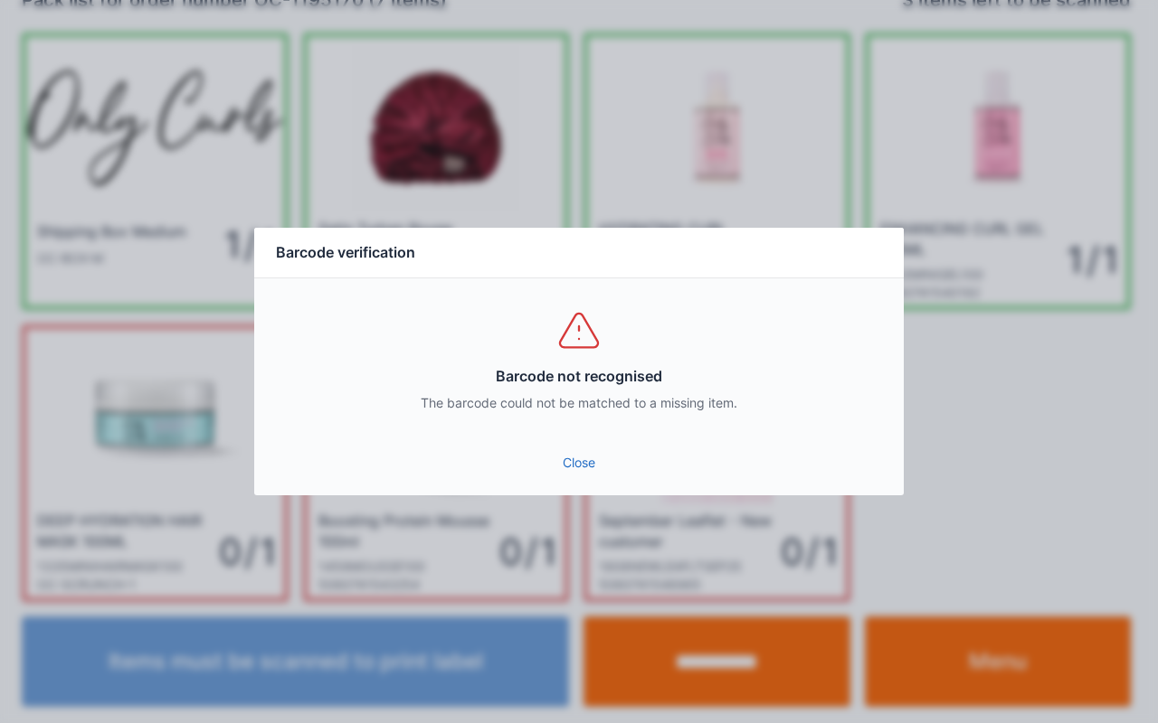
click at [573, 449] on link "Close" at bounding box center [579, 463] width 620 height 33
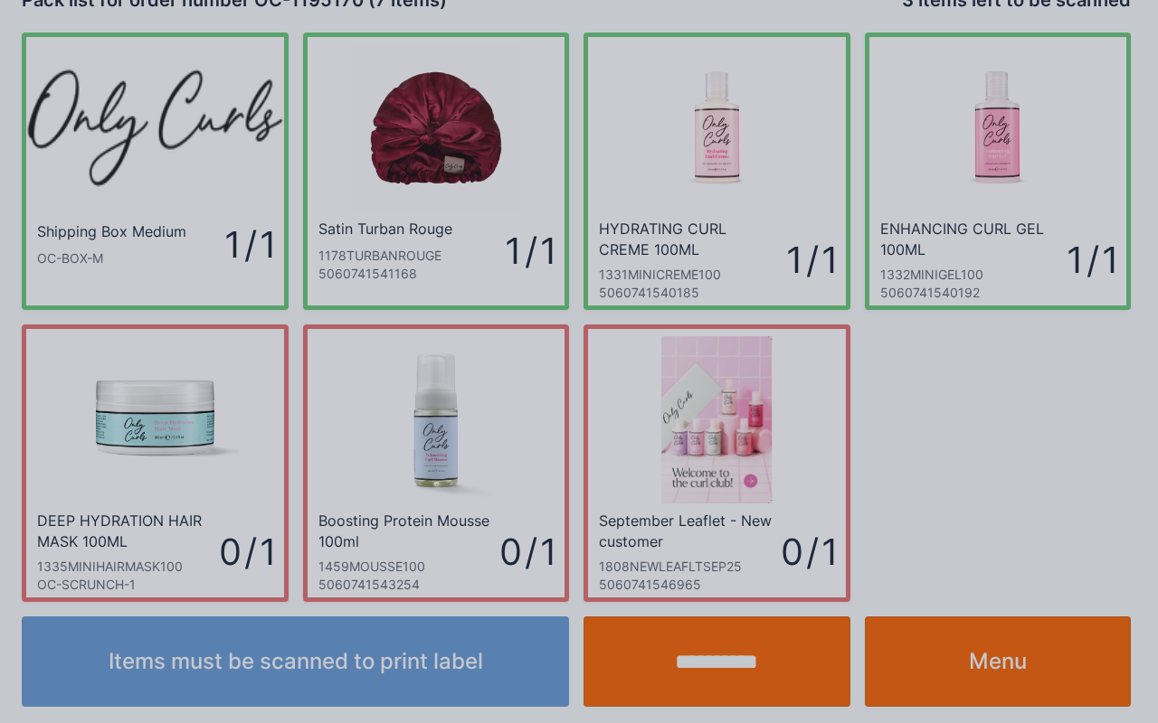
click at [582, 449] on div at bounding box center [579, 361] width 1158 height 723
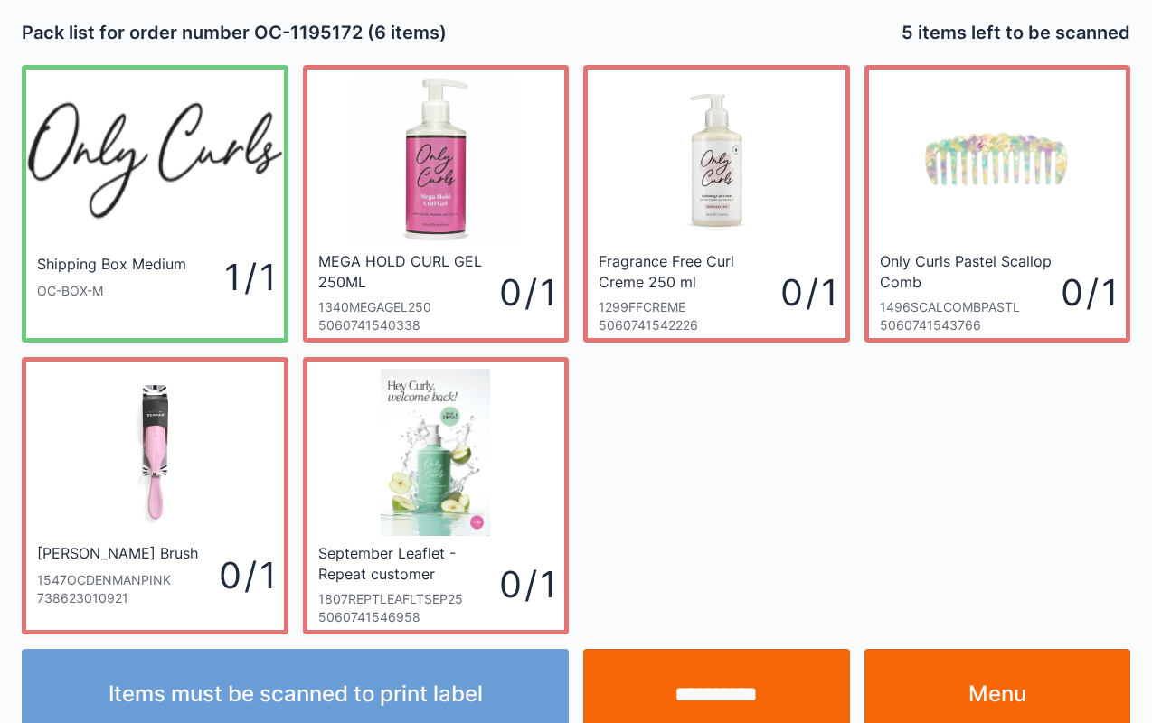
click at [1009, 681] on link "Menu" at bounding box center [998, 694] width 267 height 90
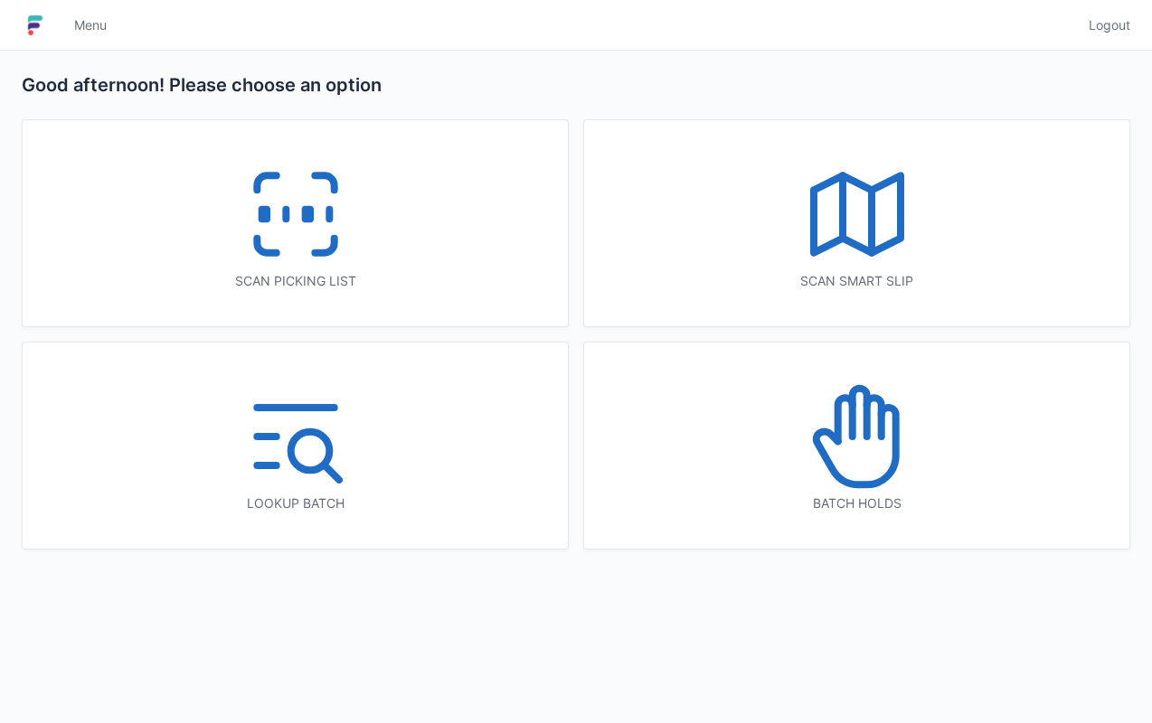
click at [850, 429] on icon at bounding box center [844, 419] width 14 height 43
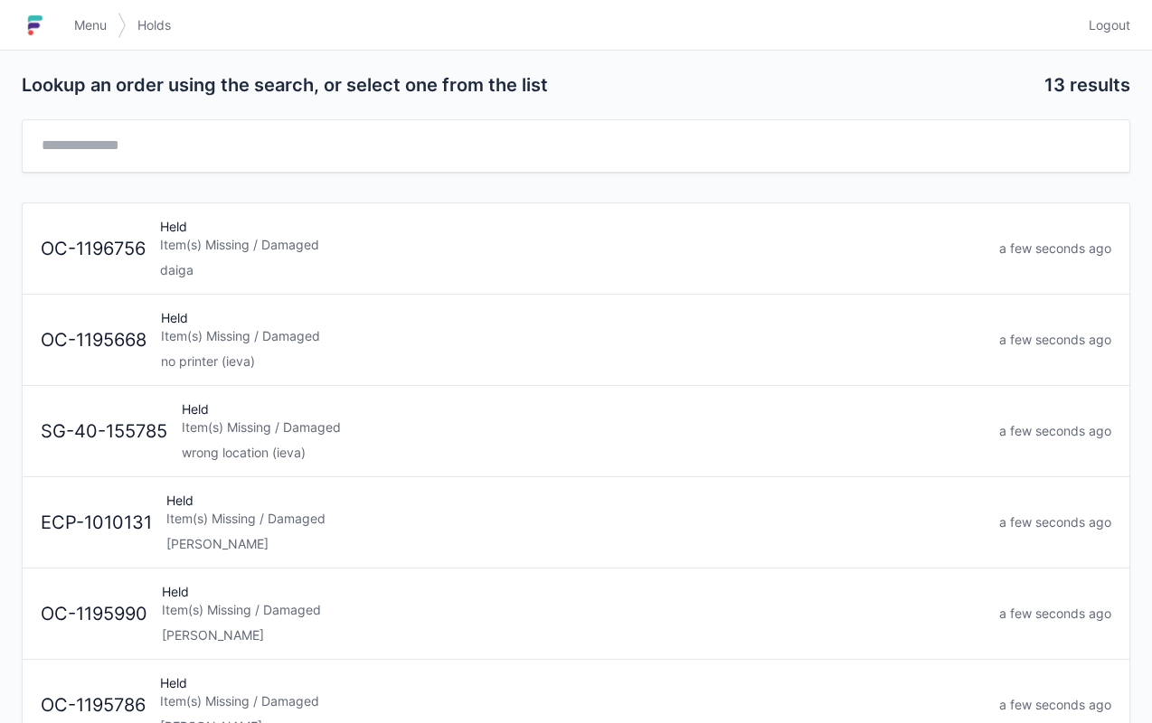
click at [391, 427] on div "Item(s) Missing / Damaged" at bounding box center [583, 428] width 803 height 18
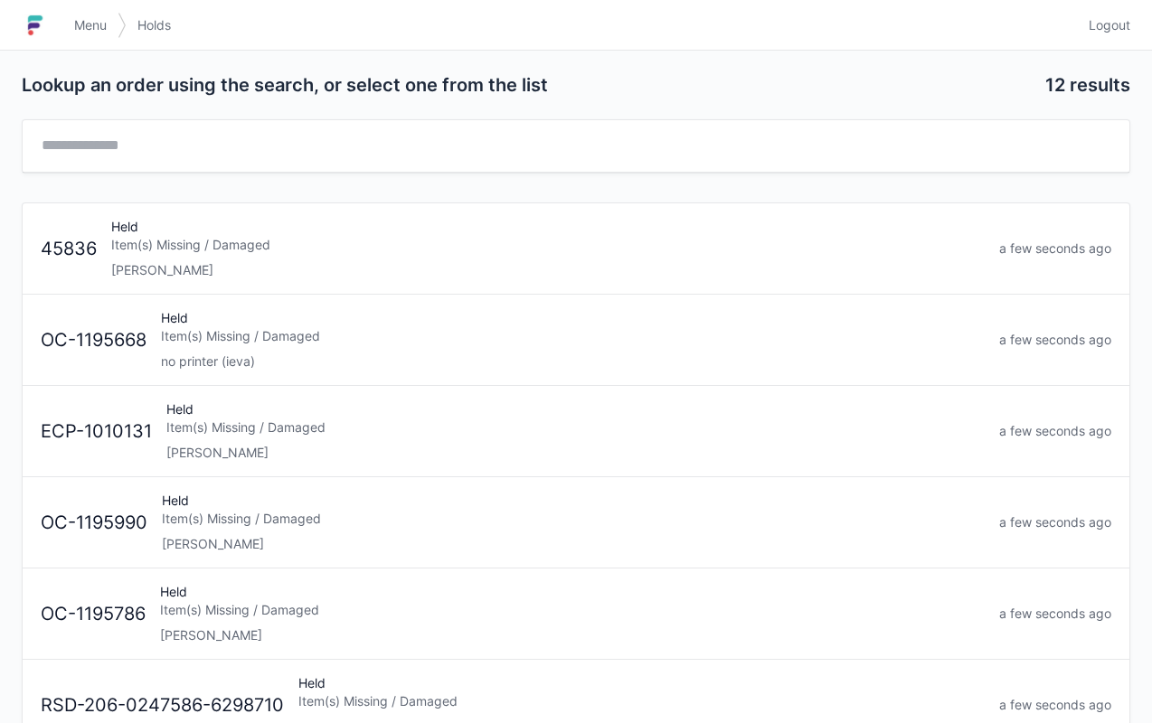
click at [93, 27] on span "Menu" at bounding box center [90, 25] width 33 height 18
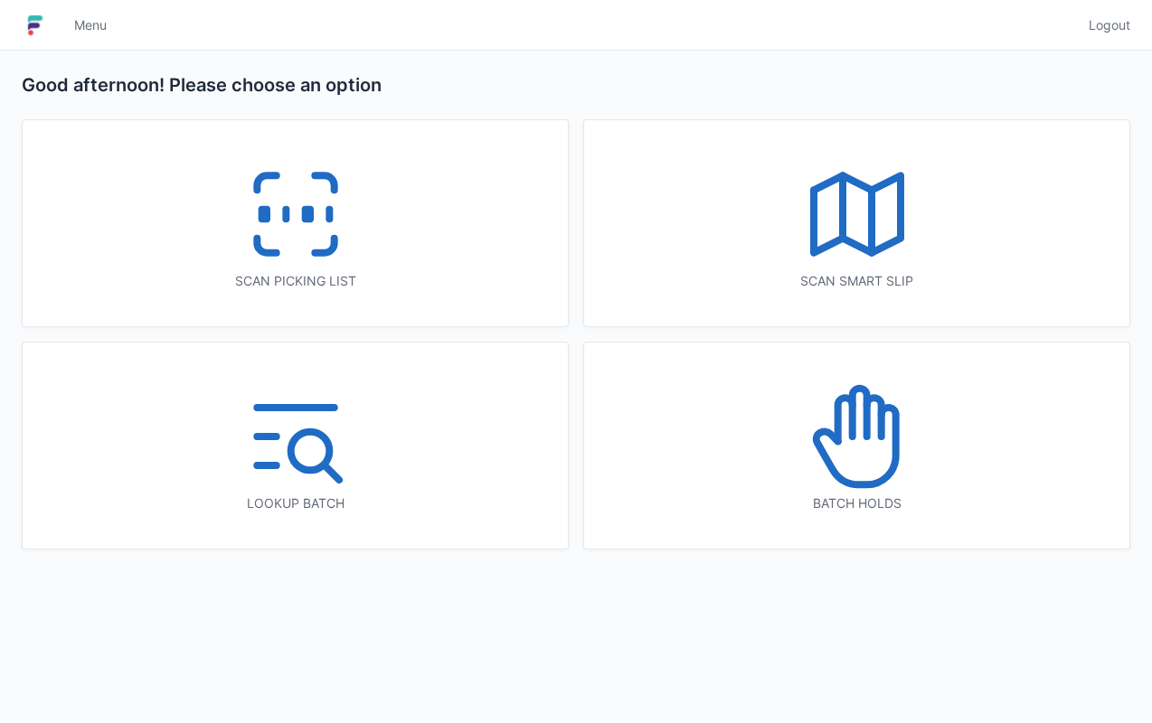
click at [291, 188] on icon at bounding box center [296, 214] width 116 height 116
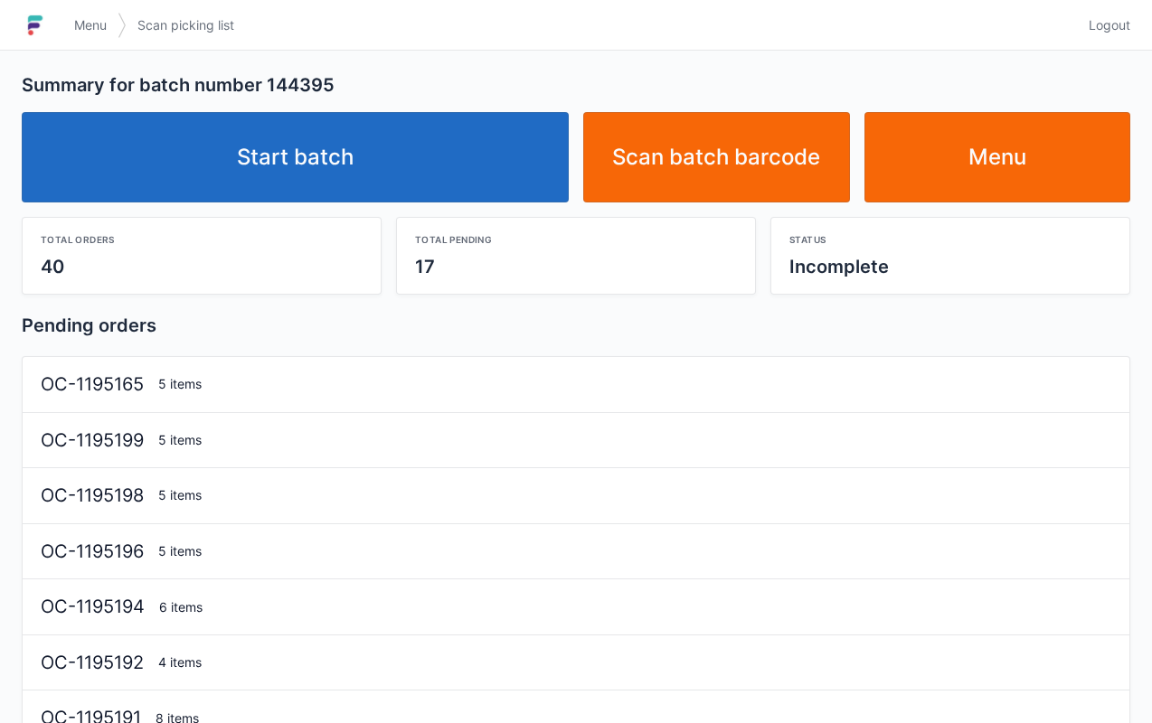
click at [354, 118] on link "Start batch" at bounding box center [295, 157] width 547 height 90
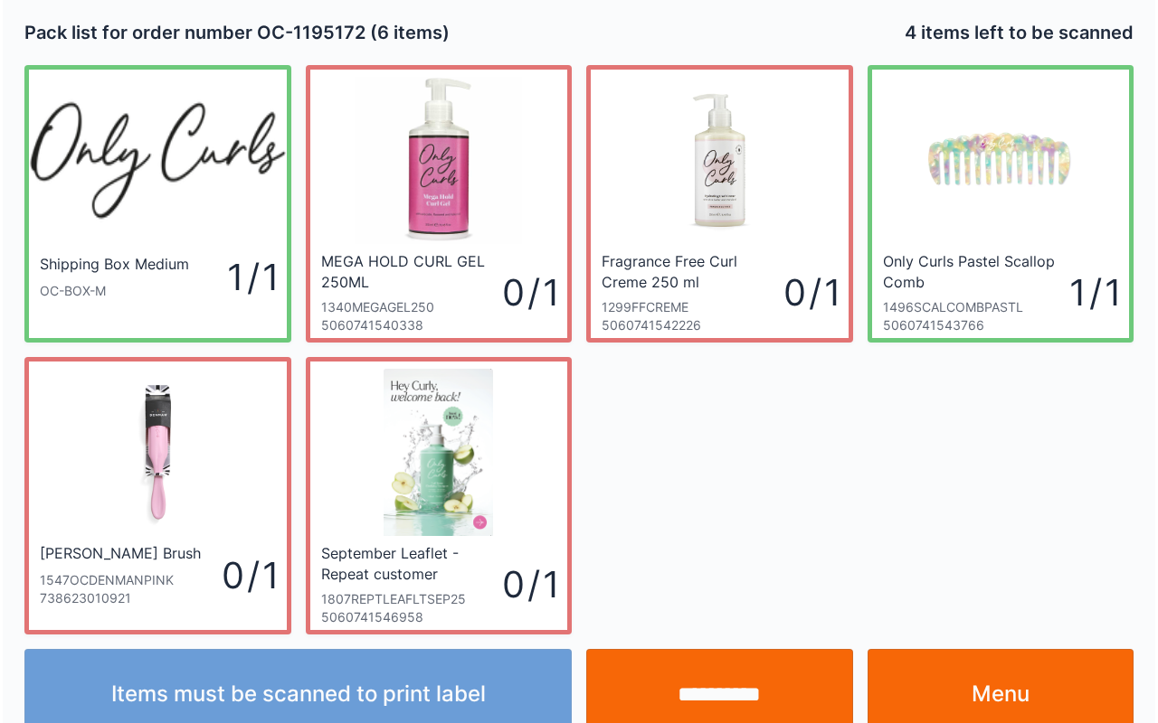
scroll to position [33, 0]
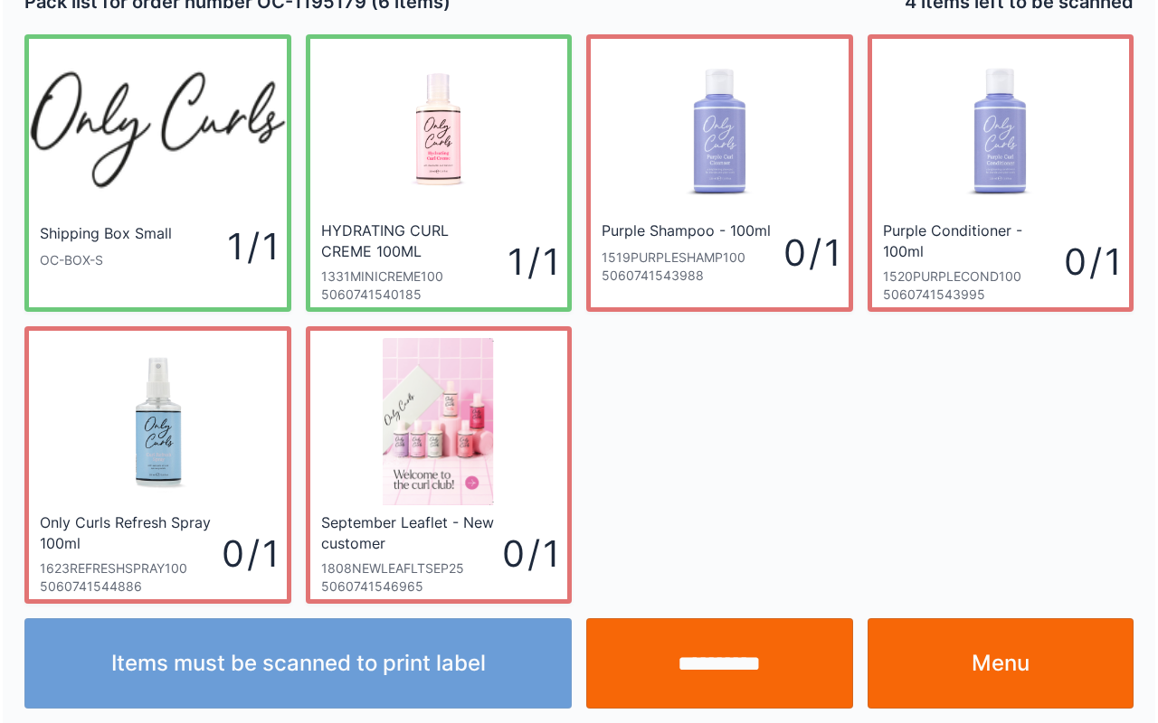
scroll to position [33, 0]
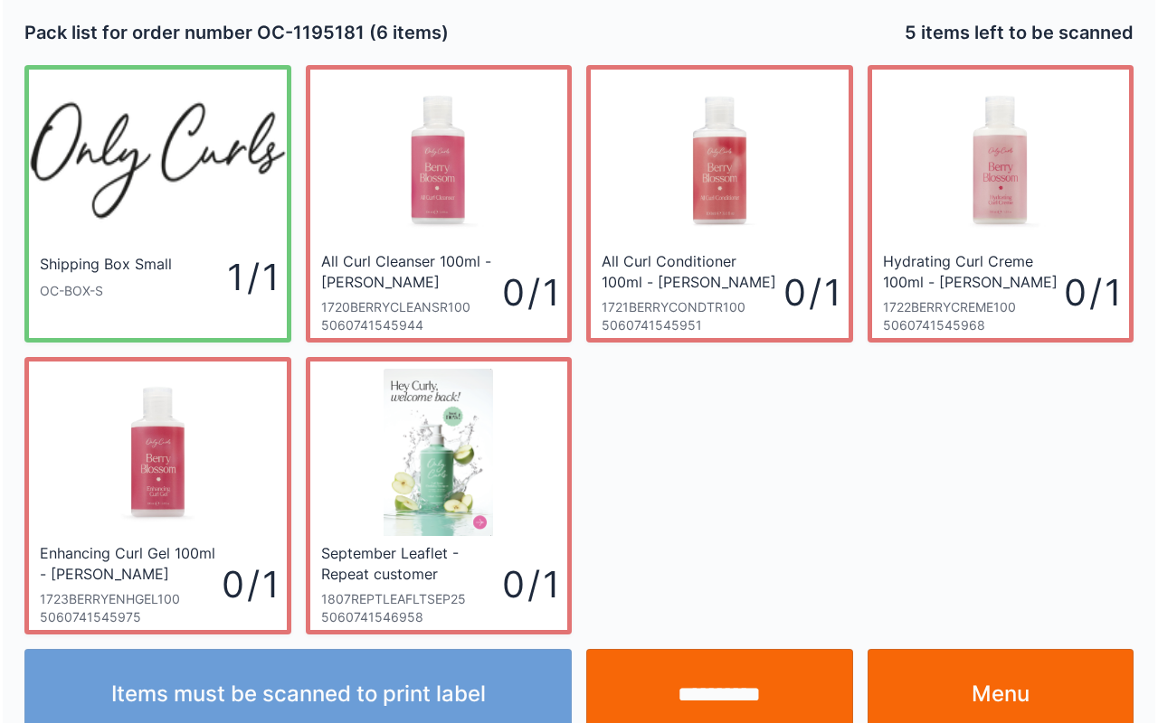
scroll to position [33, 0]
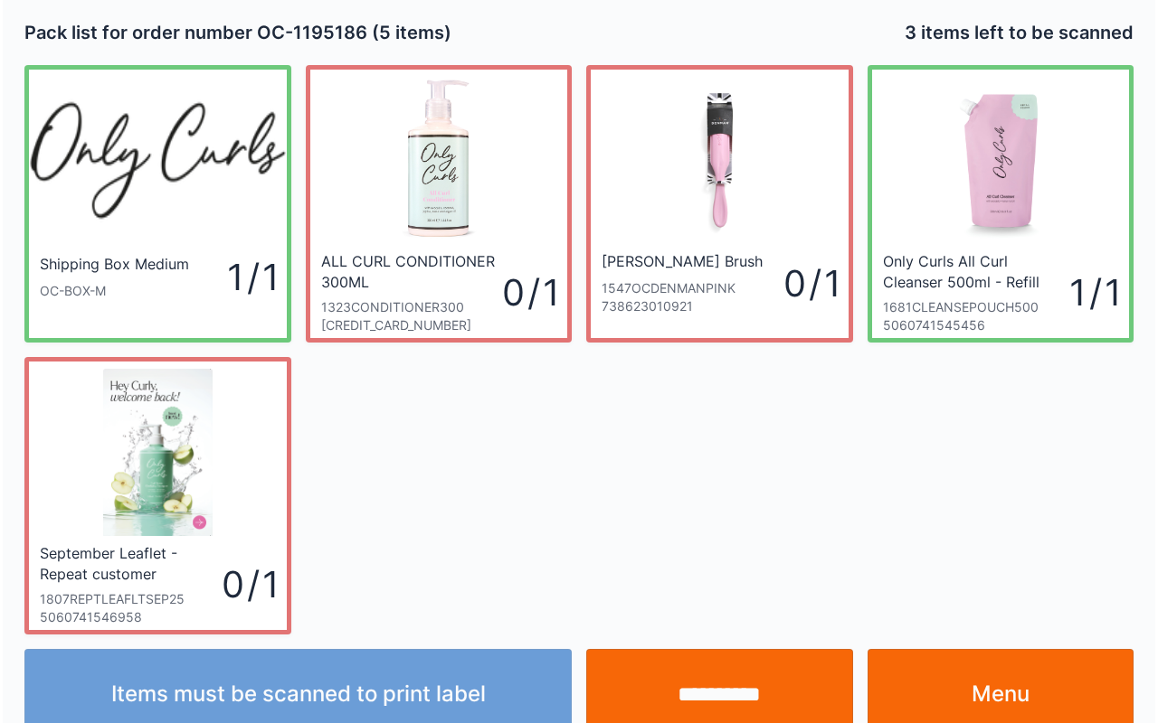
scroll to position [33, 0]
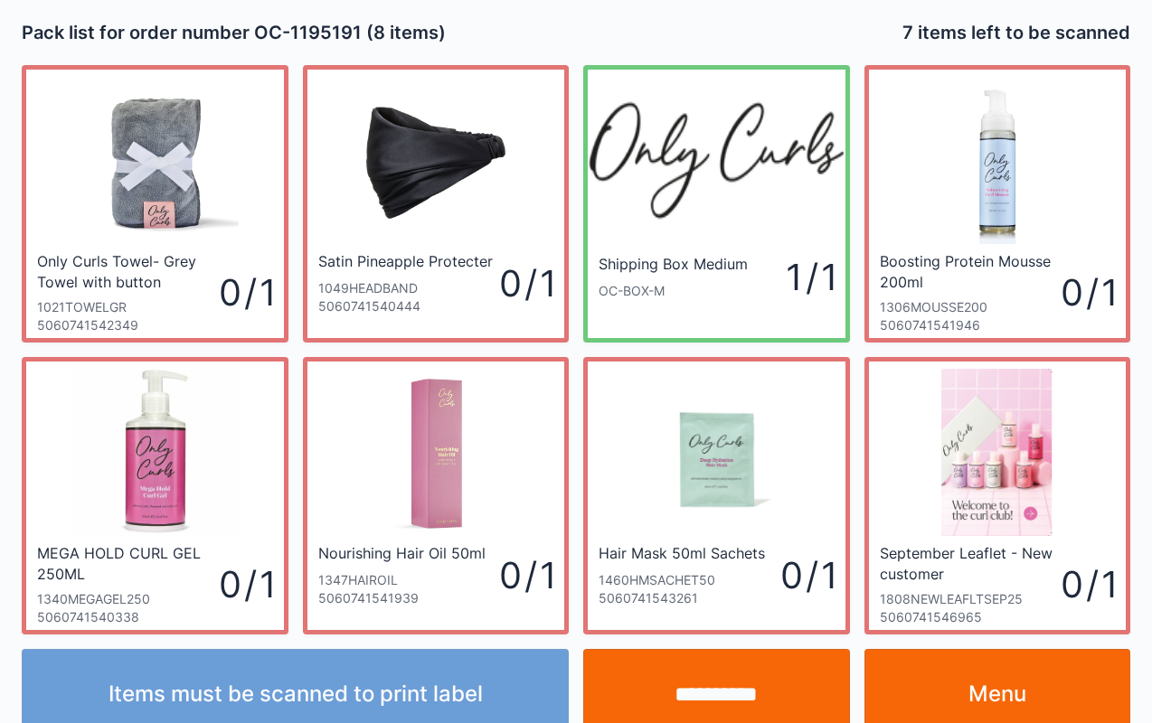
click at [997, 711] on link "Menu" at bounding box center [998, 694] width 267 height 90
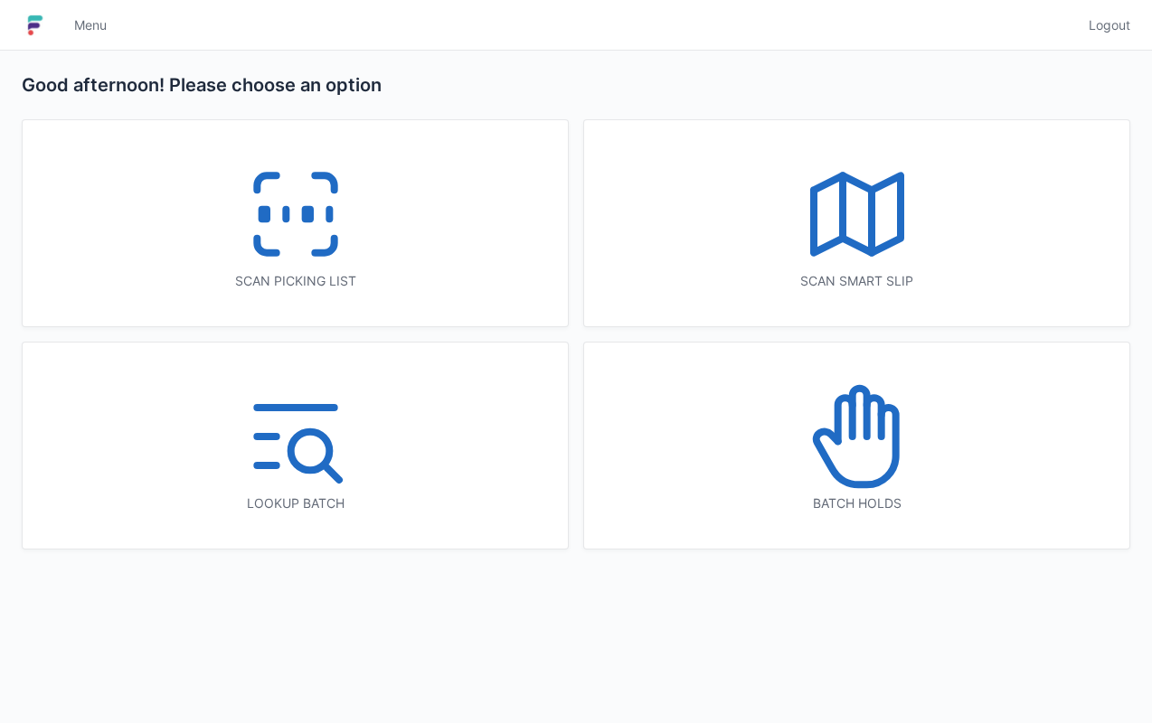
click at [1110, 38] on link "Logout" at bounding box center [1104, 25] width 52 height 33
